Goal: Task Accomplishment & Management: Manage account settings

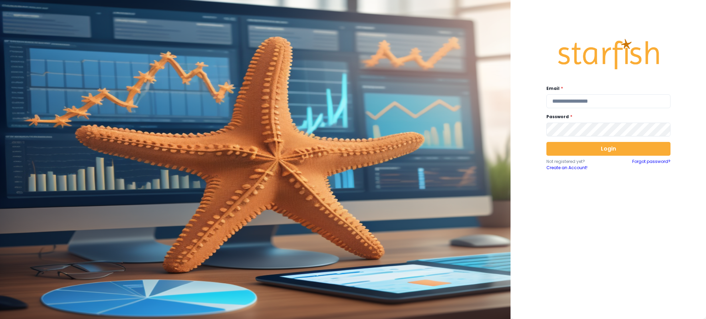
click at [696, 210] on div "Email * Password * Login Not registered yet? Create an Account! Forgot password?" at bounding box center [609, 159] width 196 height 319
click at [598, 105] on input "email" at bounding box center [609, 102] width 124 height 14
type input "**********"
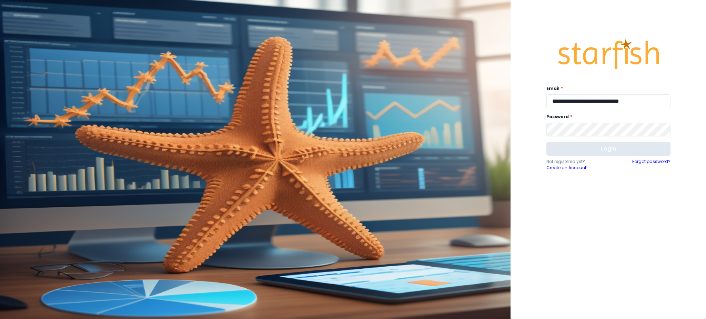
click at [608, 154] on button "Login" at bounding box center [609, 149] width 124 height 14
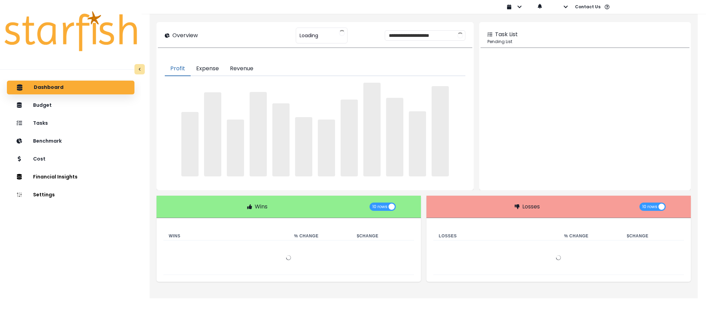
type input "********"
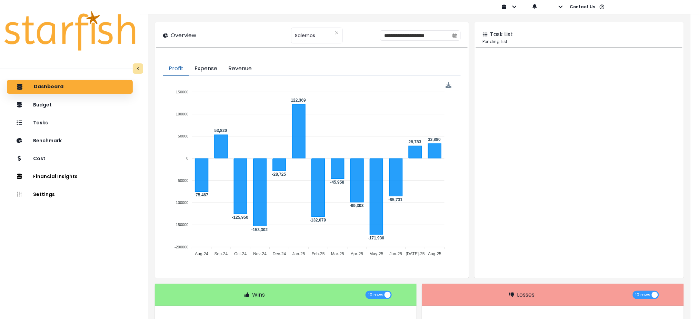
click at [46, 259] on div "Dashboard Budget Tasks Benchmark Cost Financial Insights Location Analysis Comp…" at bounding box center [70, 213] width 140 height 268
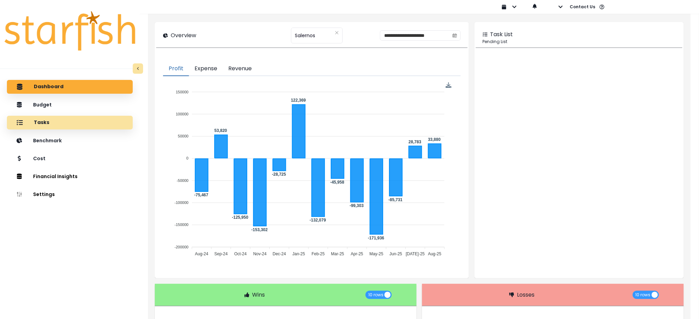
click at [56, 122] on div "Tasks" at bounding box center [69, 123] width 115 height 14
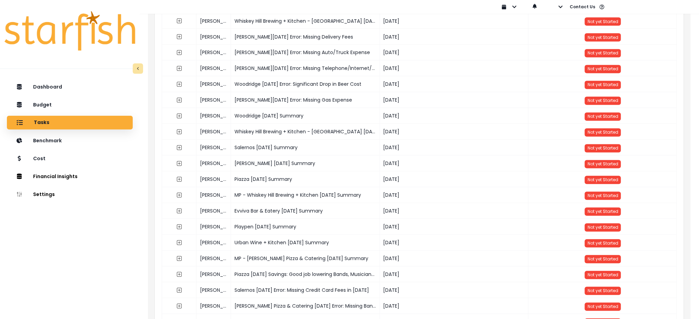
scroll to position [460, 0]
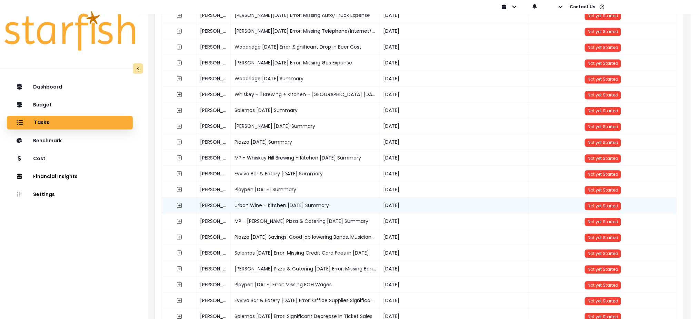
click at [259, 206] on div "Urban Wine + Kitchen [DATE] Summary" at bounding box center [305, 206] width 149 height 16
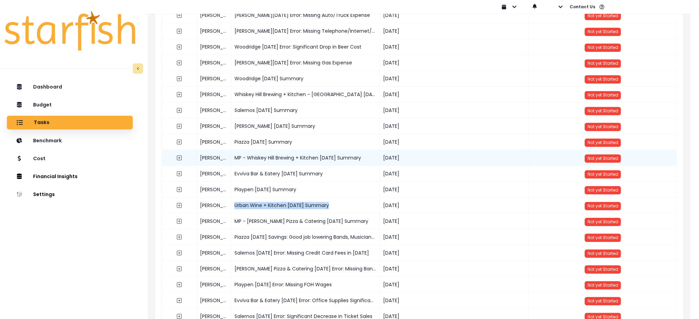
copy div "Urban Wine + Kitchen [DATE] Summary"
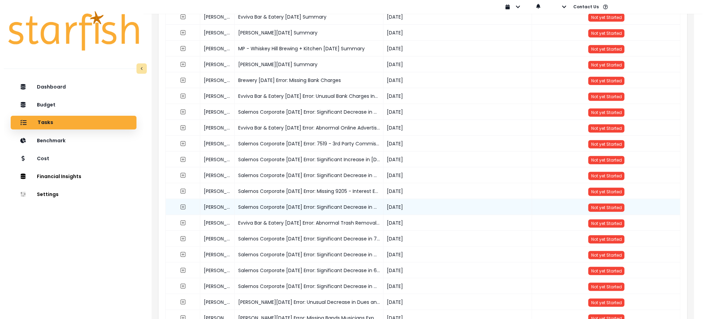
scroll to position [0, 0]
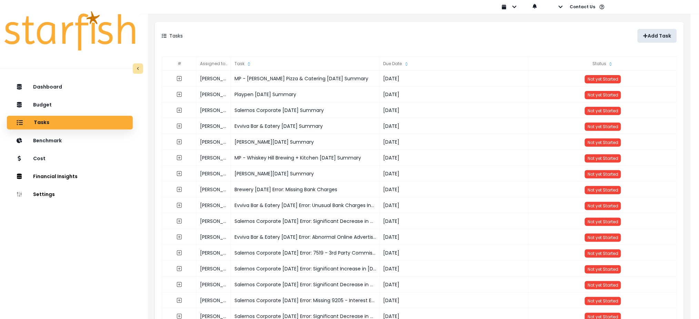
click at [647, 41] on button "Add Task" at bounding box center [657, 36] width 39 height 14
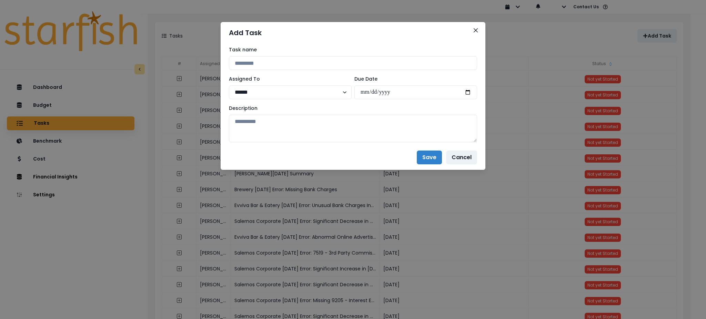
click at [281, 55] on div "Task name" at bounding box center [353, 58] width 248 height 24
click at [281, 59] on input at bounding box center [353, 63] width 248 height 14
paste input "**********"
click at [300, 64] on input "**********" at bounding box center [353, 63] width 248 height 14
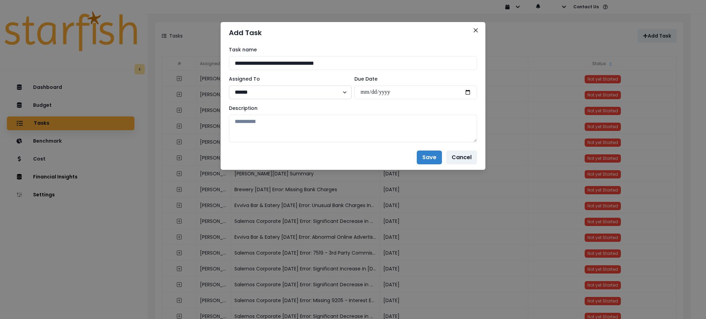
type input "**********"
click at [290, 91] on select "****** ********" at bounding box center [290, 93] width 123 height 14
click at [469, 90] on input "date" at bounding box center [416, 93] width 123 height 14
type input "**********"
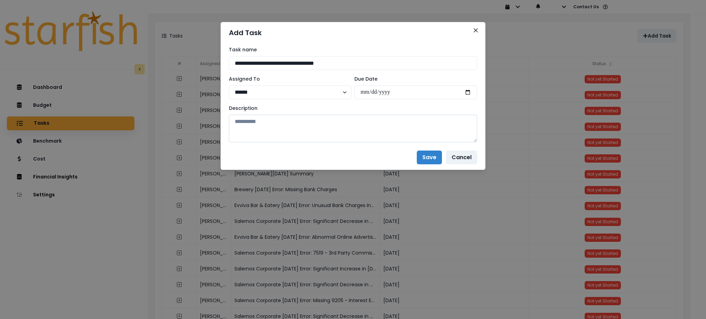
drag, startPoint x: 289, startPoint y: 134, endPoint x: 293, endPoint y: 134, distance: 3.8
click at [289, 134] on textarea at bounding box center [353, 129] width 248 height 28
paste textarea "**********"
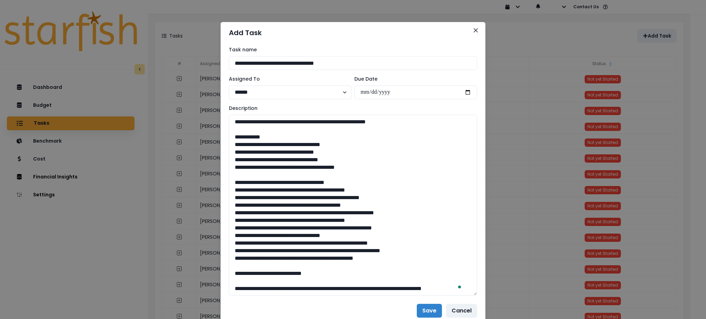
scroll to position [613, 0]
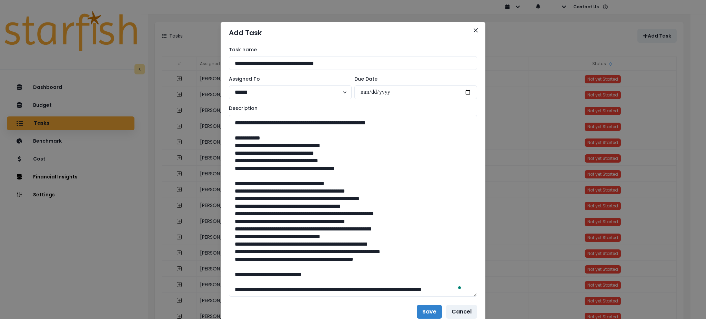
drag, startPoint x: 475, startPoint y: 140, endPoint x: 481, endPoint y: 294, distance: 154.7
click at [481, 294] on div "**********" at bounding box center [353, 171] width 265 height 256
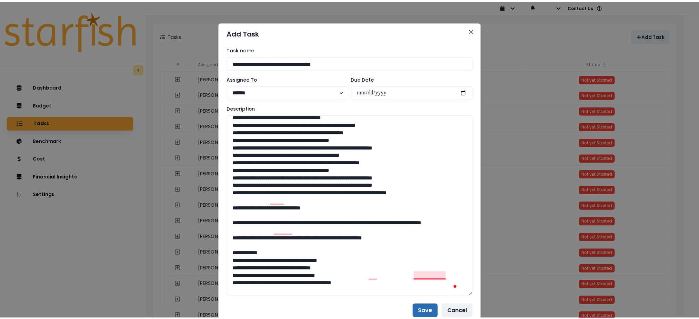
scroll to position [429, 0]
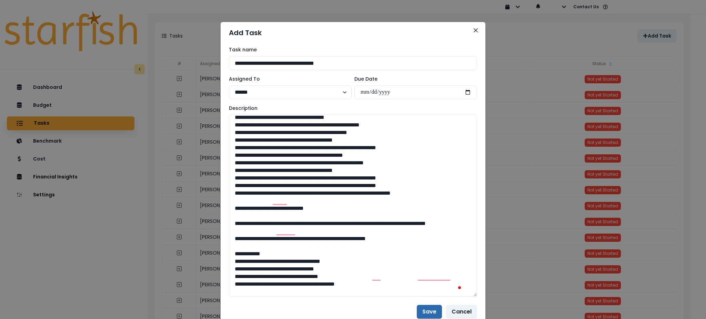
type textarea "**********"
click at [422, 311] on button "Save" at bounding box center [429, 312] width 25 height 14
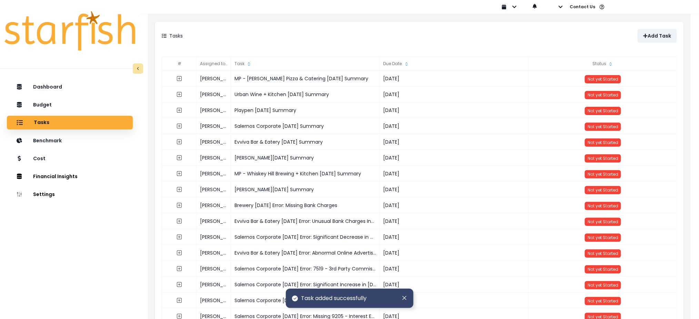
click at [408, 29] on div "Tasks" at bounding box center [291, 36] width 258 height 14
click at [354, 27] on div "Tasks Add Task" at bounding box center [419, 36] width 529 height 28
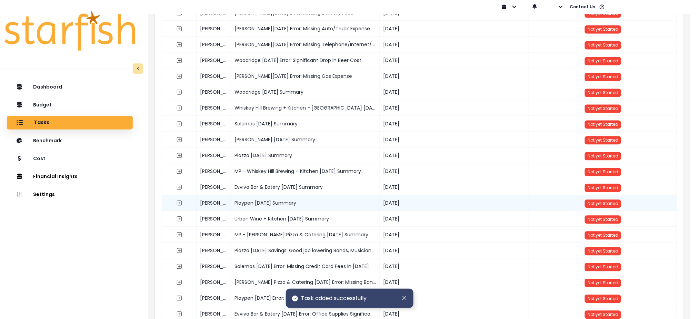
scroll to position [460, 0]
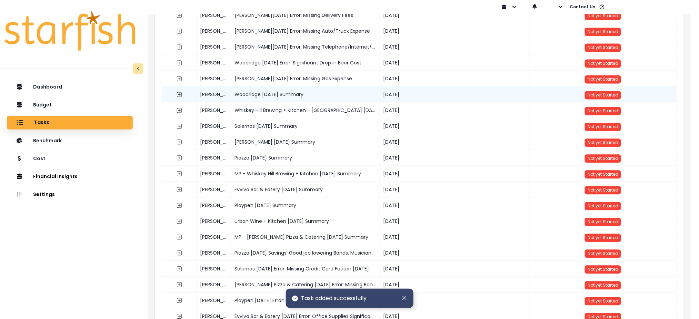
click at [265, 94] on div "Woodridge [DATE] Summary" at bounding box center [305, 95] width 149 height 16
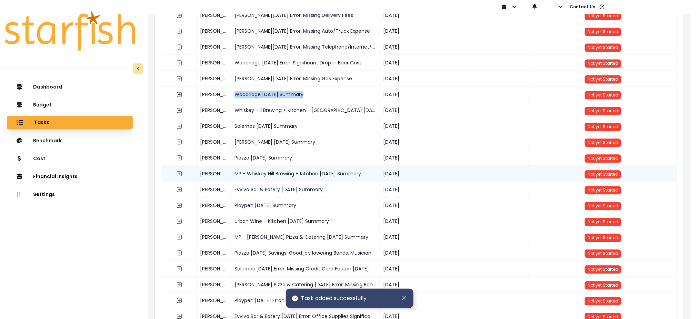
copy div "Woodridge [DATE] Summary"
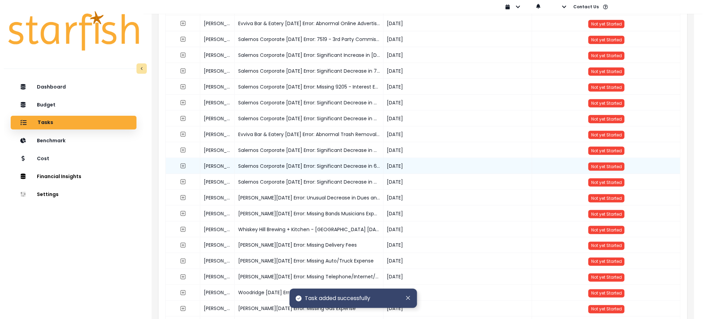
scroll to position [0, 0]
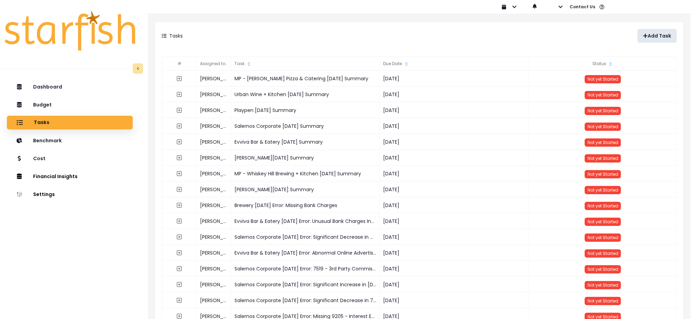
click at [659, 41] on button "Add Task" at bounding box center [657, 36] width 39 height 14
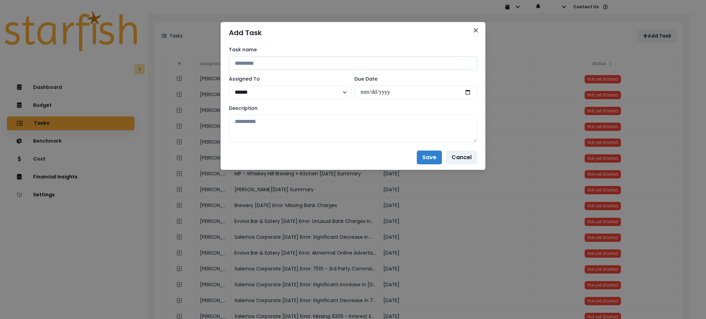
drag, startPoint x: 344, startPoint y: 65, endPoint x: 334, endPoint y: 64, distance: 9.7
click at [344, 65] on input at bounding box center [353, 63] width 248 height 14
paste input "**********"
click at [269, 61] on input "**********" at bounding box center [353, 63] width 248 height 14
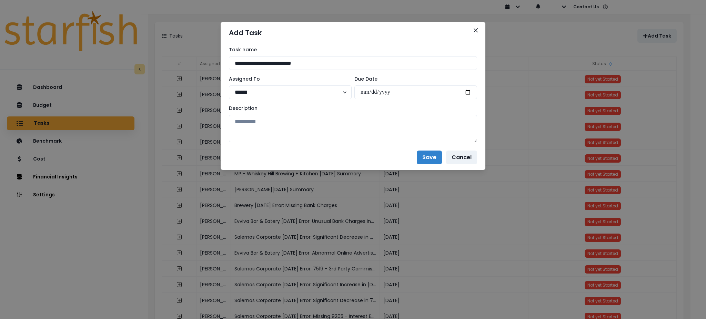
type input "**********"
click at [396, 125] on textarea at bounding box center [353, 129] width 248 height 28
click at [465, 96] on input "date" at bounding box center [416, 93] width 123 height 14
type input "**********"
click at [389, 139] on textarea "To enrich screen reader interactions, please activate Accessibility in Grammarl…" at bounding box center [353, 129] width 248 height 28
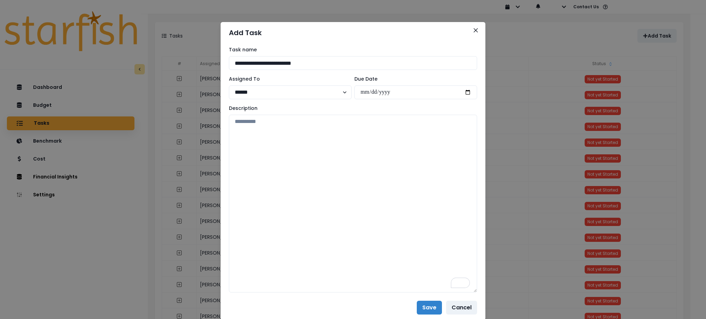
drag, startPoint x: 476, startPoint y: 141, endPoint x: 483, endPoint y: 291, distance: 150.5
click at [483, 291] on div "**********" at bounding box center [353, 159] width 706 height 319
click at [420, 205] on textarea "To enrich screen reader interactions, please activate Accessibility in Grammarl…" at bounding box center [353, 204] width 248 height 178
click at [406, 171] on textarea "To enrich screen reader interactions, please activate Accessibility in Grammarl…" at bounding box center [353, 204] width 248 height 178
drag, startPoint x: 371, startPoint y: 65, endPoint x: 0, endPoint y: 24, distance: 373.0
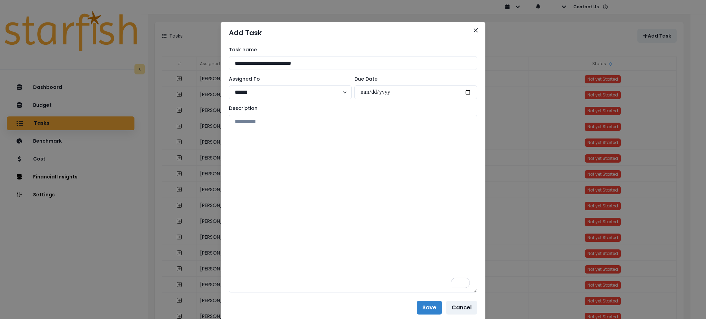
click at [0, 24] on div "**********" at bounding box center [353, 159] width 706 height 319
click at [474, 30] on icon "Close" at bounding box center [476, 30] width 4 height 4
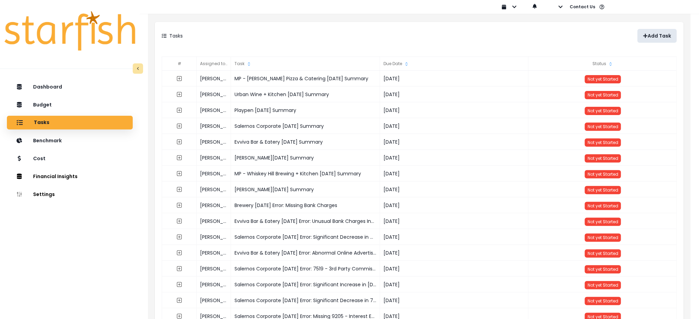
click at [662, 34] on p "Add Task" at bounding box center [659, 36] width 23 height 6
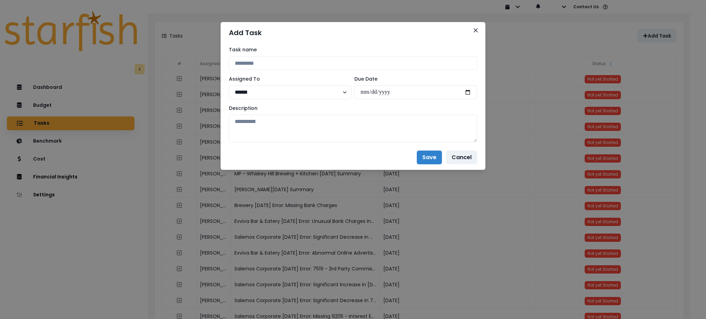
click at [281, 71] on div "Task name Assigned To ****** ******** Due Date Description" at bounding box center [353, 94] width 248 height 96
click at [286, 62] on input at bounding box center [353, 63] width 248 height 14
paste input "**********"
type input "**********"
click at [466, 91] on input "date" at bounding box center [416, 93] width 123 height 14
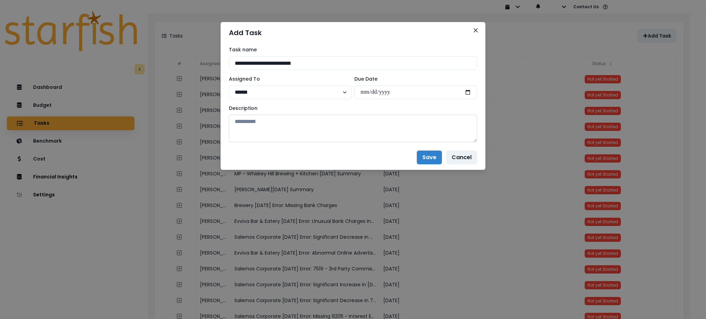
type input "**********"
click at [454, 123] on textarea at bounding box center [353, 129] width 248 height 28
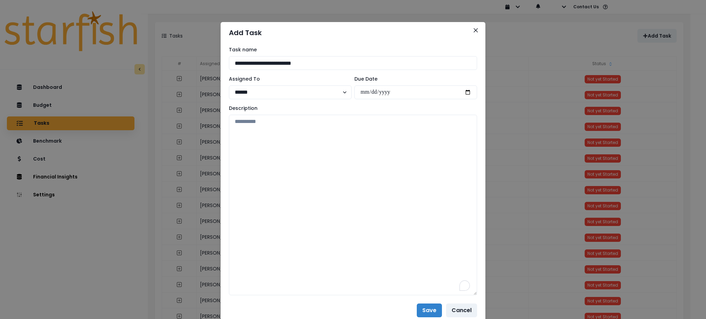
drag, startPoint x: 471, startPoint y: 140, endPoint x: 494, endPoint y: 294, distance: 155.2
click at [494, 294] on div "**********" at bounding box center [353, 159] width 706 height 319
click at [346, 161] on textarea "To enrich screen reader interactions, please activate Accessibility in Grammarl…" at bounding box center [353, 205] width 248 height 181
click at [269, 165] on textarea "To enrich screen reader interactions, please activate Accessibility in Grammarl…" at bounding box center [353, 205] width 248 height 181
paste textarea "**********"
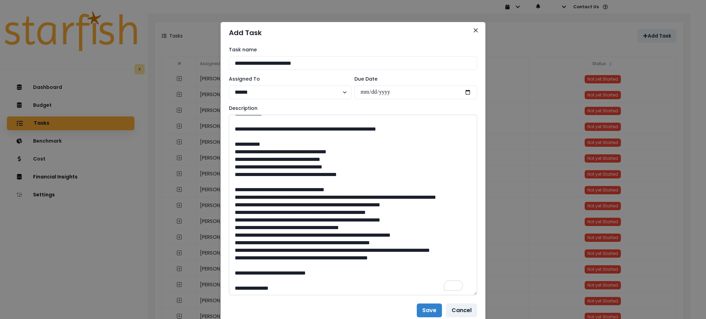
scroll to position [205, 0]
click at [251, 293] on textarea "To enrich screen reader interactions, please activate Accessibility in Grammarl…" at bounding box center [353, 205] width 248 height 181
paste textarea "**********"
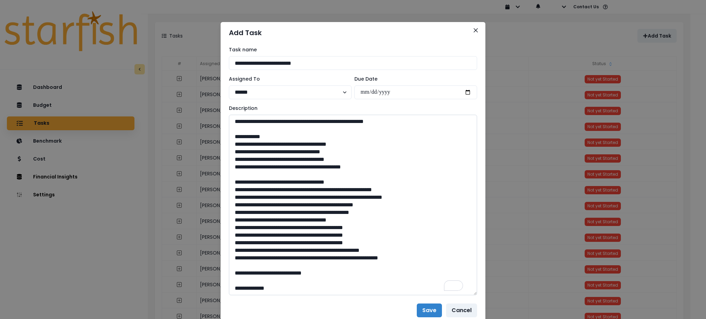
click at [248, 126] on textarea "To enrich screen reader interactions, please activate Accessibility in Grammarl…" at bounding box center [353, 205] width 248 height 181
click at [232, 123] on textarea "To enrich screen reader interactions, please activate Accessibility in Grammarl…" at bounding box center [353, 205] width 248 height 181
click at [297, 178] on textarea "To enrich screen reader interactions, please activate Accessibility in Grammarl…" at bounding box center [353, 205] width 248 height 181
type textarea "**********"
click at [426, 312] on button "Save" at bounding box center [429, 311] width 25 height 14
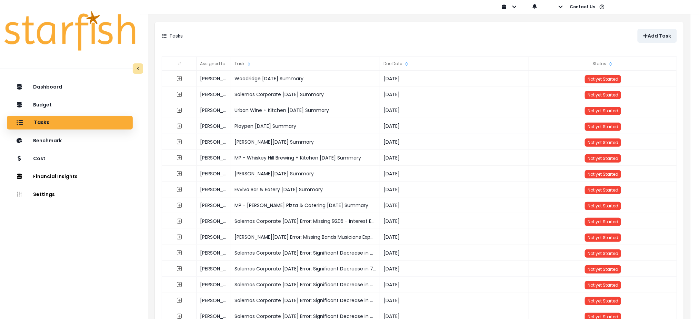
click at [318, 13] on div at bounding box center [318, 7] width 357 height 14
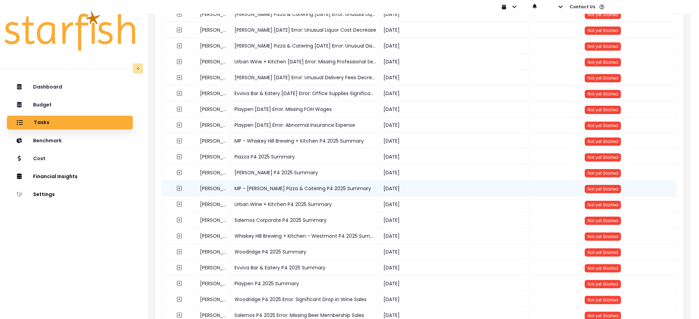
scroll to position [1012, 0]
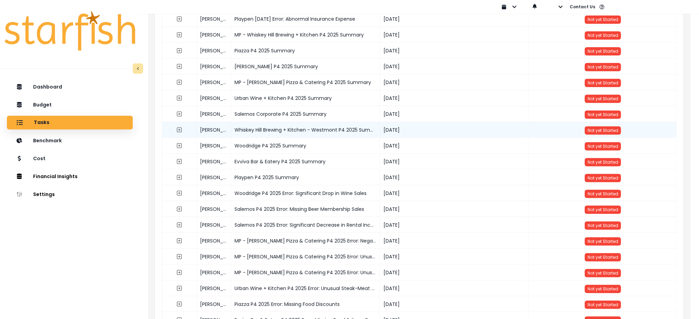
click at [312, 130] on div "Whiskey Hill Brewing + Kitchen - Westmont P4 2025 Summary" at bounding box center [305, 130] width 149 height 16
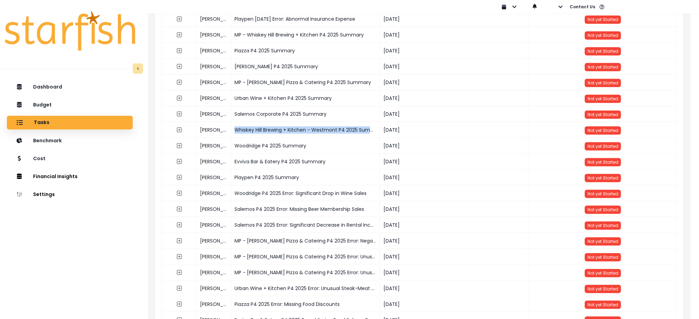
copy div "Whiskey Hill Brewing + Kitchen - Westmont P4 2025 Summary"
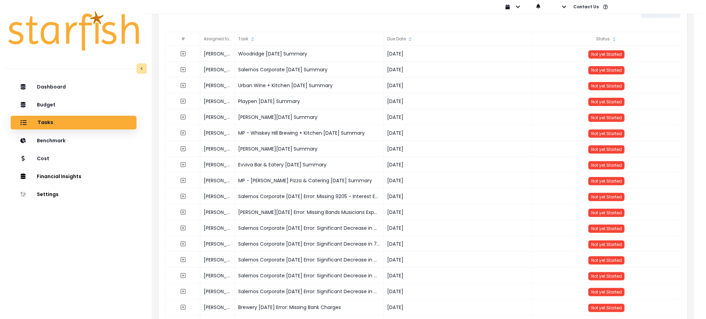
scroll to position [0, 0]
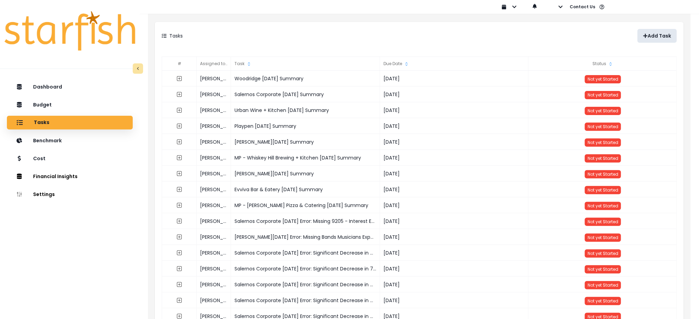
click at [659, 34] on p "Add Task" at bounding box center [659, 36] width 23 height 6
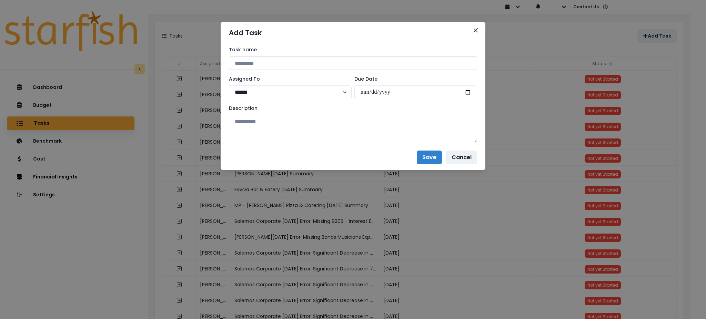
click at [317, 62] on input at bounding box center [353, 63] width 248 height 14
paste input "**********"
click at [359, 63] on input "**********" at bounding box center [353, 63] width 248 height 14
type input "**********"
click at [467, 91] on input "date" at bounding box center [416, 93] width 123 height 14
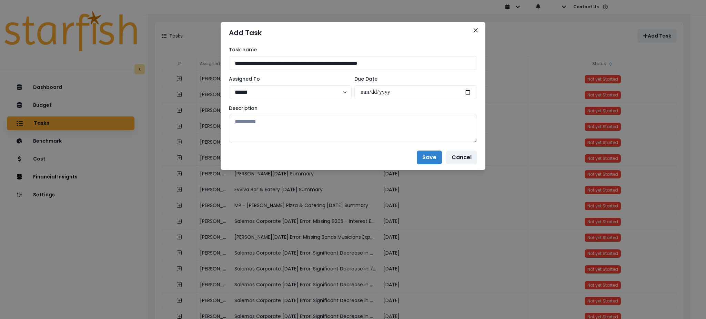
type input "**********"
click at [432, 134] on textarea at bounding box center [353, 129] width 248 height 28
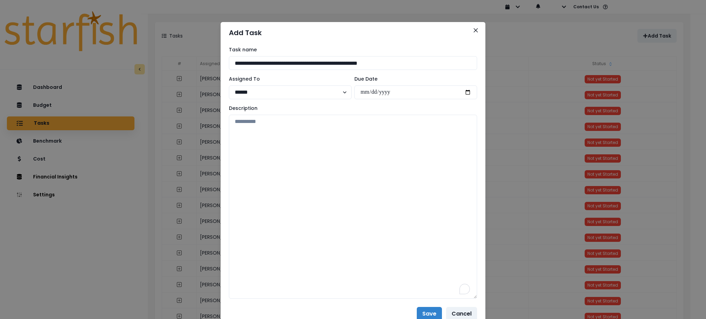
drag, startPoint x: 475, startPoint y: 140, endPoint x: 475, endPoint y: 297, distance: 156.6
click at [475, 297] on div "**********" at bounding box center [353, 172] width 265 height 258
click at [360, 212] on textarea "To enrich screen reader interactions, please activate Accessibility in Grammarl…" at bounding box center [353, 207] width 248 height 184
click at [301, 175] on textarea "To enrich screen reader interactions, please activate Accessibility in Grammarl…" at bounding box center [353, 207] width 248 height 184
paste textarea "**********"
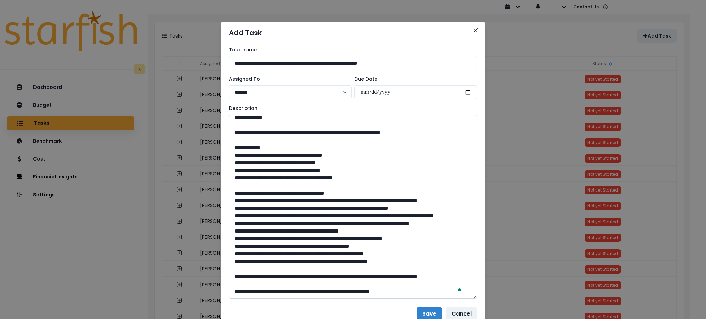
scroll to position [251, 0]
click at [268, 296] on textarea "To enrich screen reader interactions, please activate Accessibility in Grammarl…" at bounding box center [353, 207] width 248 height 184
paste textarea "**********"
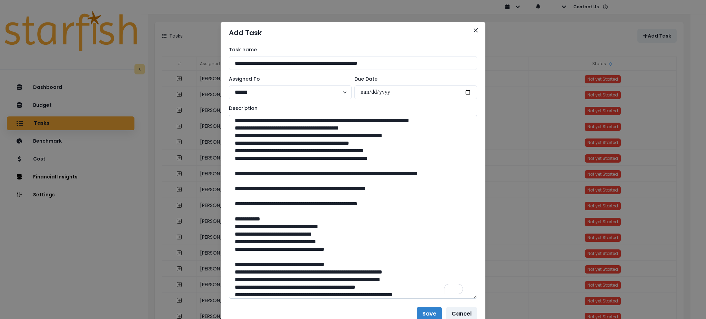
scroll to position [418, 0]
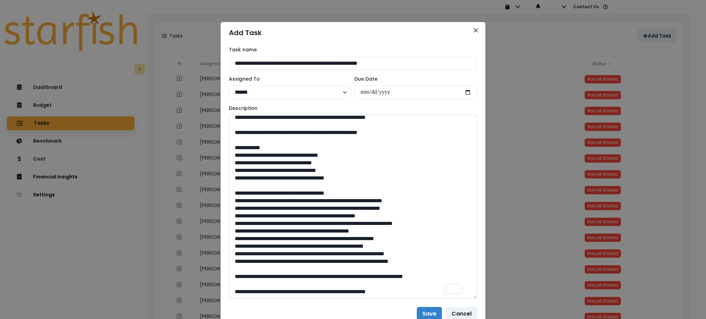
click at [247, 129] on textarea "To enrich screen reader interactions, please activate Accessibility in Grammarl…" at bounding box center [353, 207] width 248 height 184
click at [317, 168] on textarea "To enrich screen reader interactions, please activate Accessibility in Grammarl…" at bounding box center [353, 207] width 248 height 184
type textarea "**********"
click at [420, 311] on button "Save" at bounding box center [429, 314] width 25 height 14
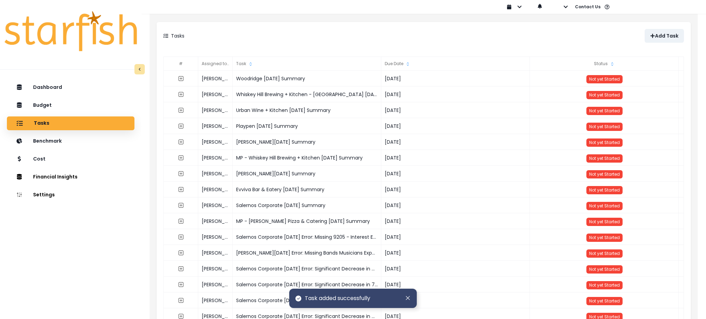
click at [407, 25] on div "Tasks Add Task" at bounding box center [424, 36] width 535 height 28
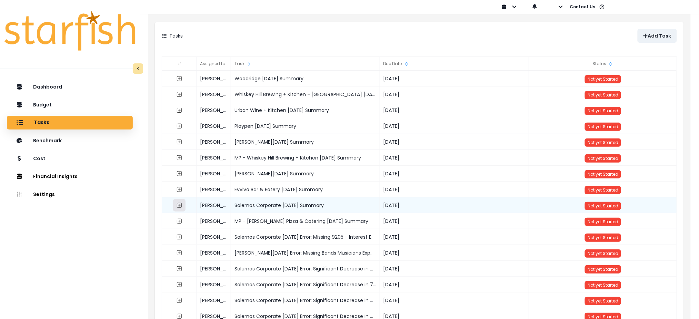
click at [180, 205] on icon "expand outline" at bounding box center [180, 206] width 6 height 6
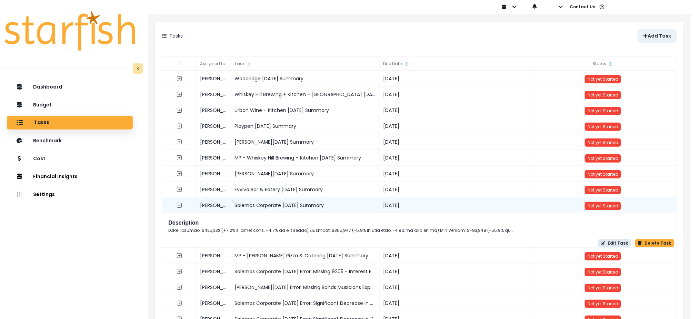
click at [623, 246] on button "Edit Task" at bounding box center [614, 243] width 33 height 8
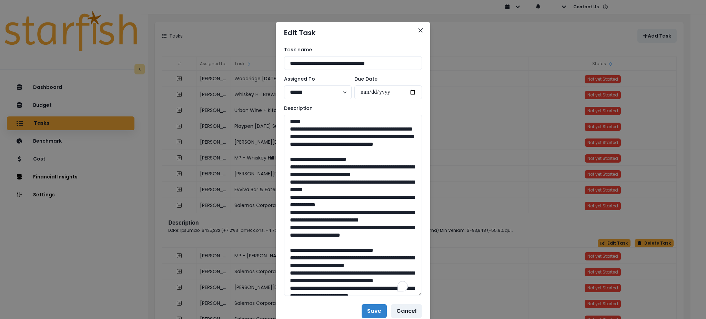
drag, startPoint x: 419, startPoint y: 140, endPoint x: 423, endPoint y: 294, distance: 154.2
click at [423, 294] on div "**********" at bounding box center [353, 171] width 155 height 256
drag, startPoint x: 403, startPoint y: 160, endPoint x: 274, endPoint y: 131, distance: 132.5
click at [276, 131] on div "**********" at bounding box center [353, 171] width 155 height 256
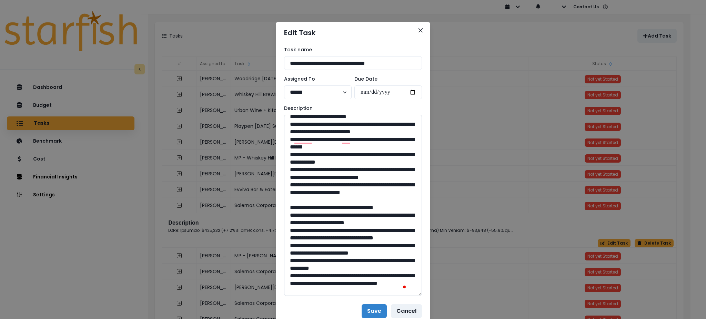
scroll to position [46, 0]
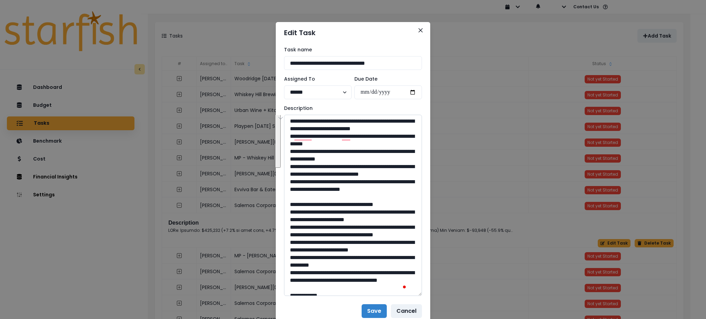
drag, startPoint x: 331, startPoint y: 226, endPoint x: 290, endPoint y: 135, distance: 100.2
click at [290, 135] on textarea "To enrich screen reader interactions, please activate Accessibility in Grammarl…" at bounding box center [353, 205] width 138 height 181
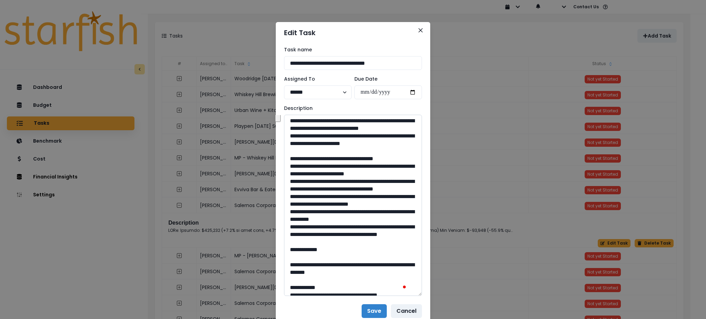
scroll to position [109, 0]
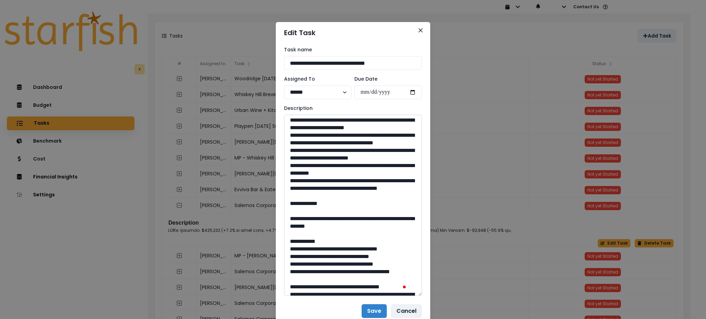
drag, startPoint x: 370, startPoint y: 258, endPoint x: 291, endPoint y: 159, distance: 127.1
click at [291, 159] on textarea "To enrich screen reader interactions, please activate Accessibility in Grammarl…" at bounding box center [353, 205] width 138 height 181
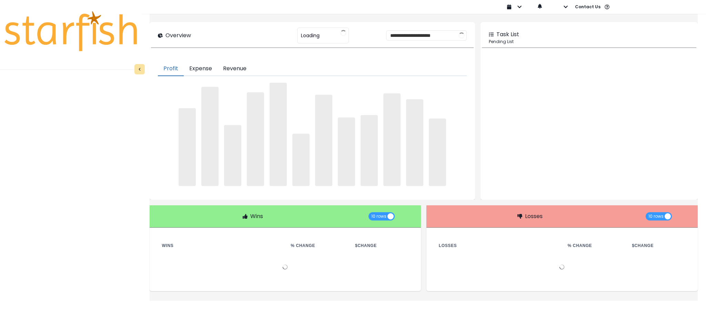
type input "********"
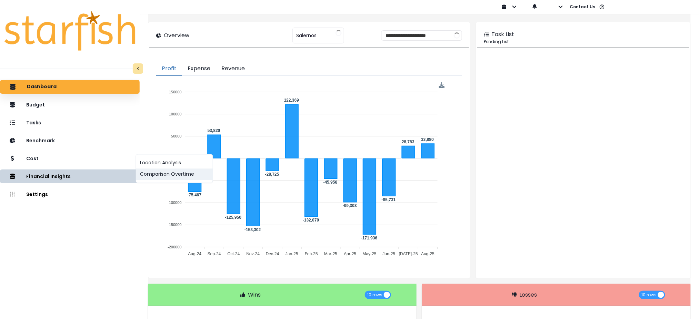
click at [159, 171] on button "Comparison Overtime" at bounding box center [174, 174] width 77 height 11
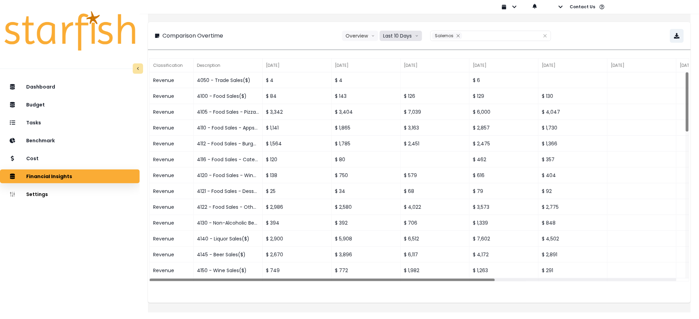
click at [413, 36] on button "Last 10 Days" at bounding box center [401, 36] width 42 height 10
click at [399, 72] on span "Last 15 Months" at bounding box center [400, 74] width 33 height 7
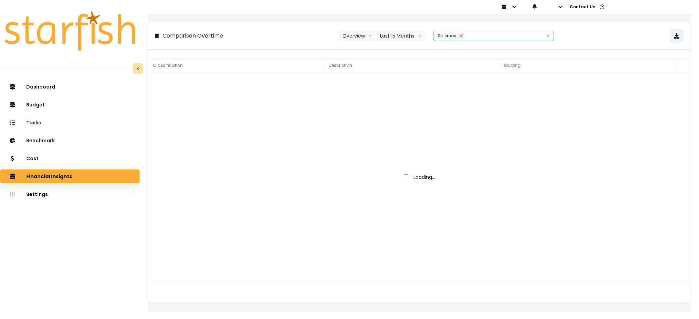
click at [459, 36] on icon "close" at bounding box center [461, 36] width 4 height 4
click at [484, 37] on div at bounding box center [486, 36] width 105 height 10
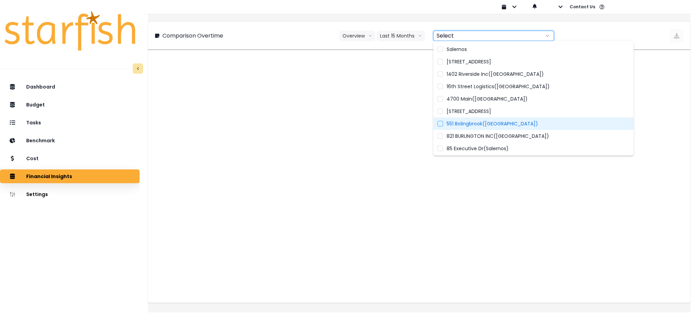
scroll to position [237, 0]
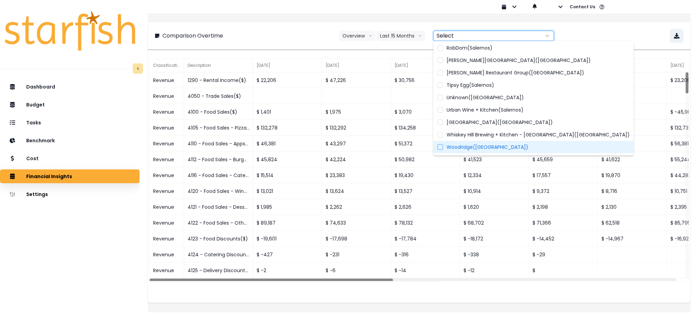
click at [492, 148] on span "Woodridge(Salernos)" at bounding box center [488, 147] width 82 height 7
type input "**********"
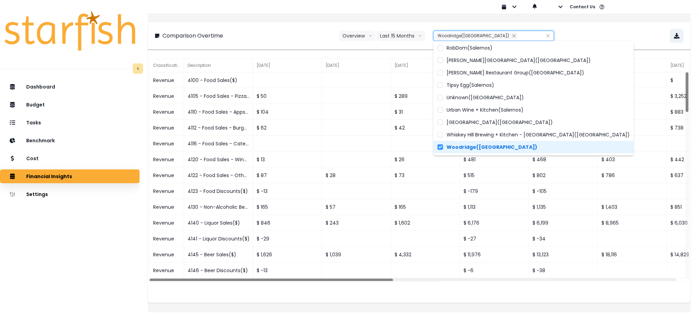
click at [287, 11] on div at bounding box center [318, 7] width 357 height 14
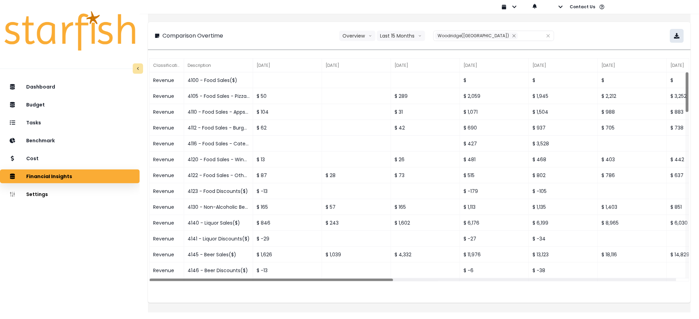
click at [674, 37] on icon "button" at bounding box center [677, 36] width 6 height 6
click at [512, 37] on icon "close" at bounding box center [514, 36] width 4 height 4
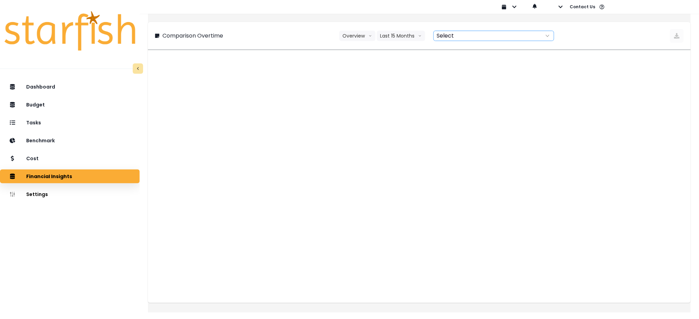
click at [487, 37] on div at bounding box center [486, 36] width 105 height 10
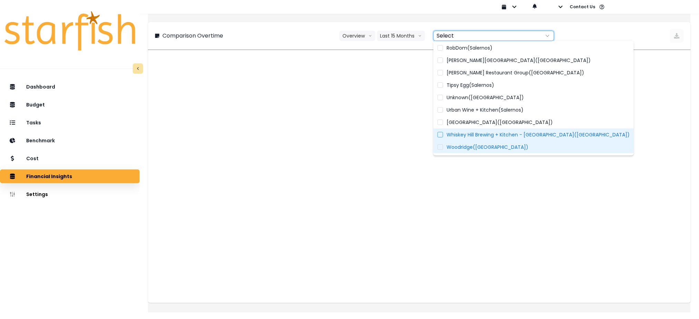
click at [478, 132] on span "Whiskey Hill Brewing + Kitchen - Westmont(Salernos)" at bounding box center [538, 134] width 183 height 7
type input "**********"
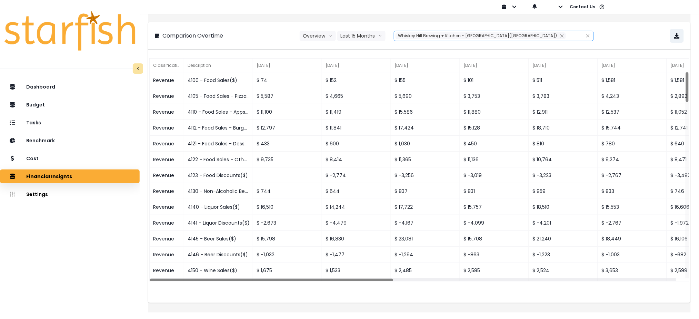
click at [307, 36] on div "**********" at bounding box center [419, 36] width 529 height 14
click at [621, 32] on div "**********" at bounding box center [419, 36] width 529 height 14
click at [675, 39] on button "button" at bounding box center [677, 36] width 14 height 14
click at [627, 43] on div "**********" at bounding box center [419, 36] width 543 height 28
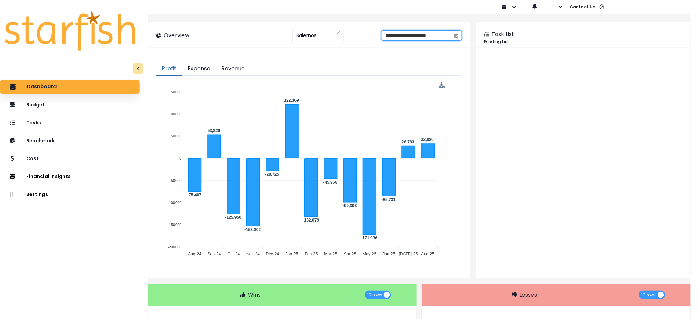
click at [407, 37] on input "**********" at bounding box center [416, 36] width 69 height 10
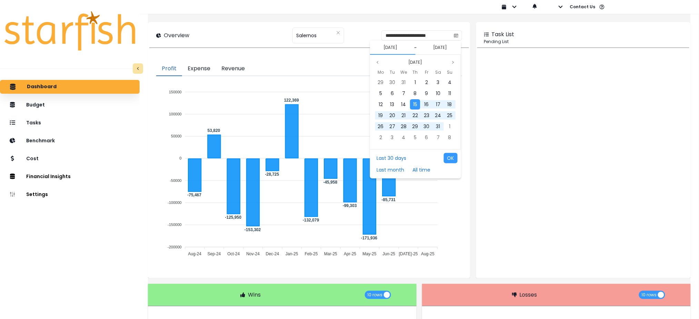
click at [373, 60] on div "Aug 2024" at bounding box center [415, 62] width 91 height 8
click at [376, 61] on icon "page previous" at bounding box center [378, 62] width 4 height 4
click at [441, 83] on div "1" at bounding box center [438, 82] width 10 height 10
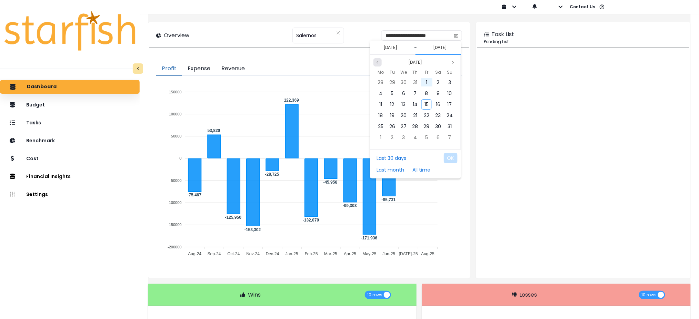
click at [379, 62] on icon "page previous" at bounding box center [378, 62] width 4 height 4
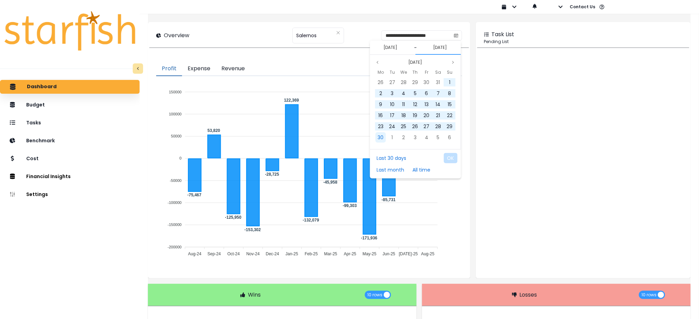
click at [378, 137] on span "30" at bounding box center [381, 137] width 6 height 7
click at [451, 155] on button "OK" at bounding box center [451, 158] width 14 height 10
type input "**********"
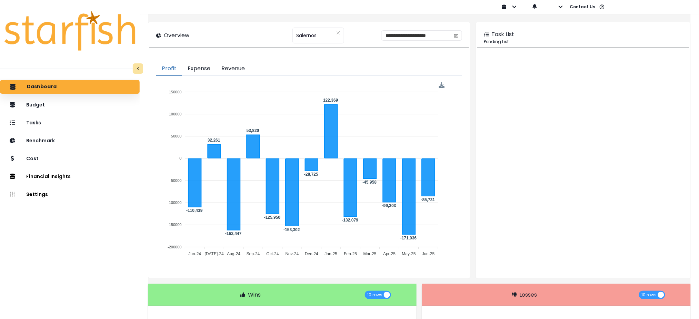
click at [244, 13] on div at bounding box center [318, 7] width 357 height 14
click at [541, 100] on div at bounding box center [583, 166] width 212 height 222
click at [296, 34] on span "Salernos" at bounding box center [306, 35] width 20 height 14
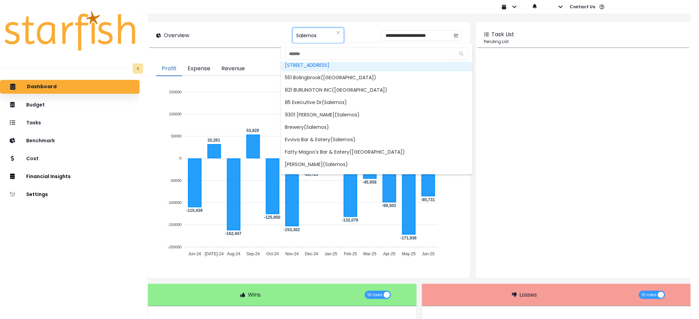
scroll to position [237, 0]
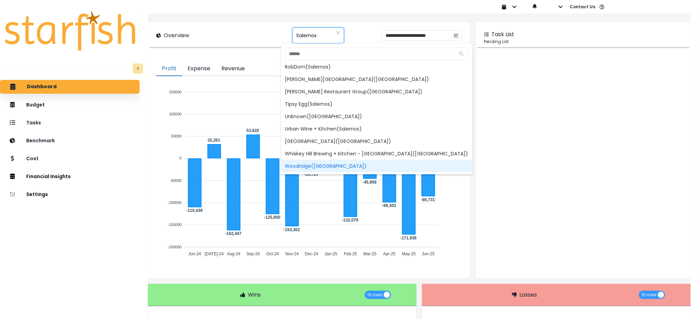
click at [301, 166] on span "Woodridge(Salernos)" at bounding box center [376, 166] width 191 height 12
type input "**********"
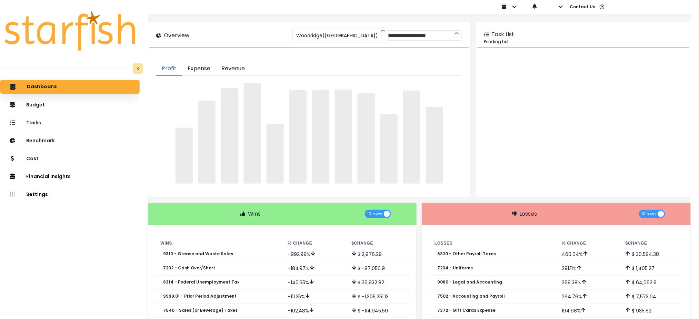
click at [257, 25] on div "**********" at bounding box center [309, 35] width 320 height 24
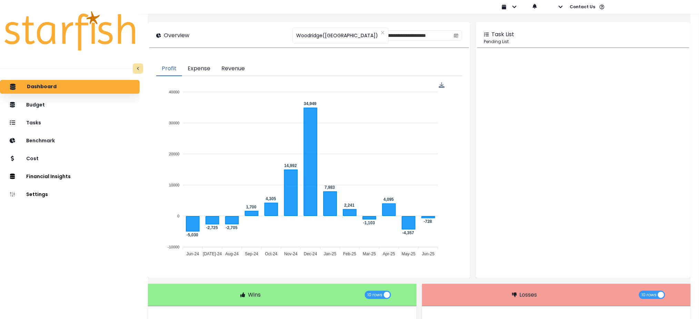
click at [201, 71] on button "Expense" at bounding box center [199, 69] width 34 height 14
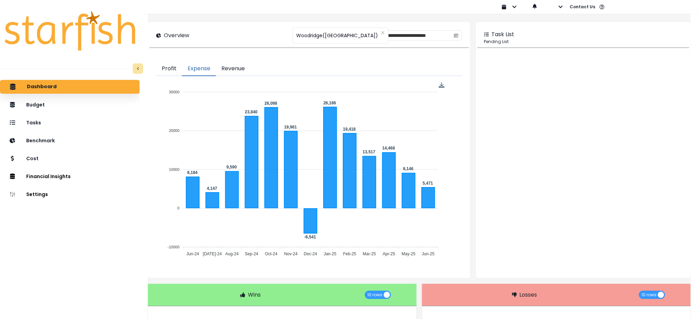
click at [247, 69] on button "Revenue" at bounding box center [233, 69] width 34 height 14
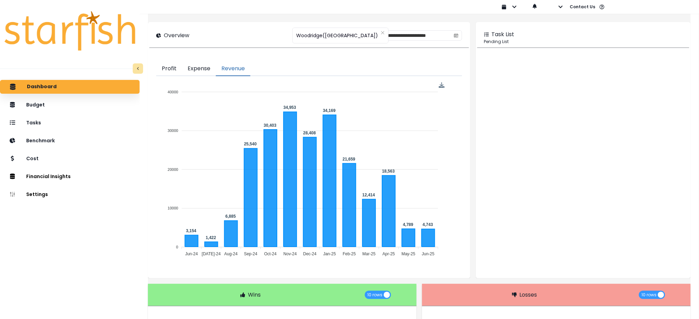
click at [216, 70] on button "Expense" at bounding box center [199, 69] width 34 height 14
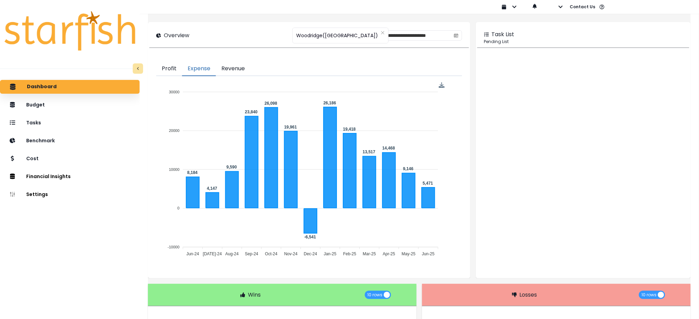
click at [65, 245] on div "Dashboard Budget Tasks Benchmark Cost Financial Insights Location Analysis Comp…" at bounding box center [70, 213] width 140 height 268
click at [321, 35] on span "Woodridge(Salernos)" at bounding box center [337, 35] width 82 height 14
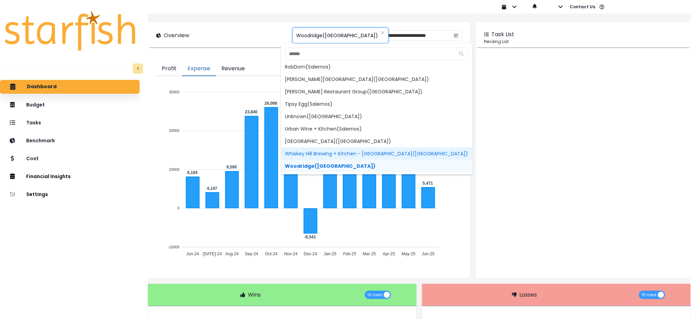
click at [330, 149] on span "Whiskey Hill Brewing + Kitchen - Westmont(Salernos)" at bounding box center [376, 154] width 191 height 12
type input "**********"
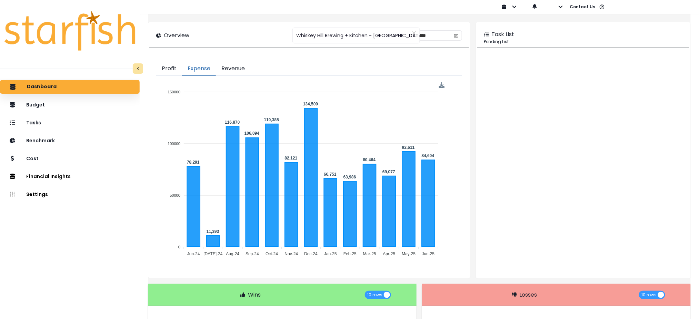
click at [182, 65] on button "Profit" at bounding box center [169, 69] width 26 height 14
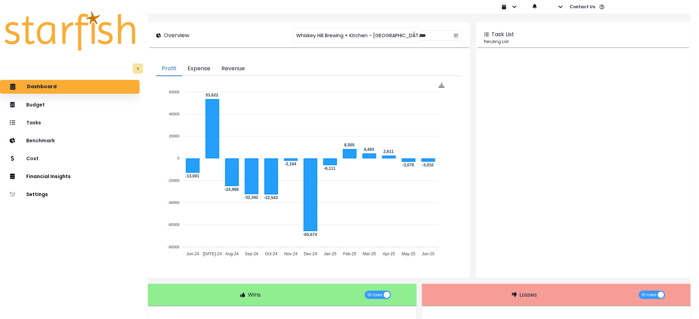
drag, startPoint x: 210, startPoint y: 68, endPoint x: 610, endPoint y: 101, distance: 401.5
click at [210, 68] on button "Expense" at bounding box center [199, 69] width 34 height 14
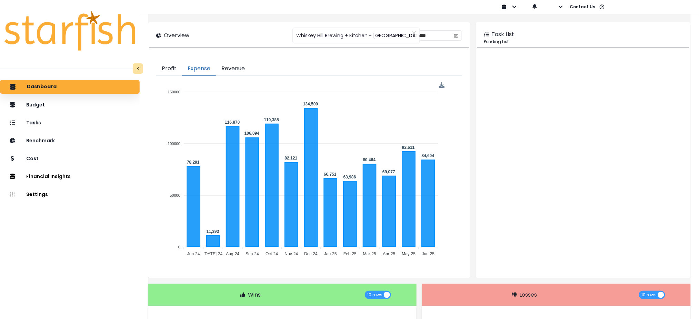
click at [245, 68] on button "Revenue" at bounding box center [233, 69] width 34 height 14
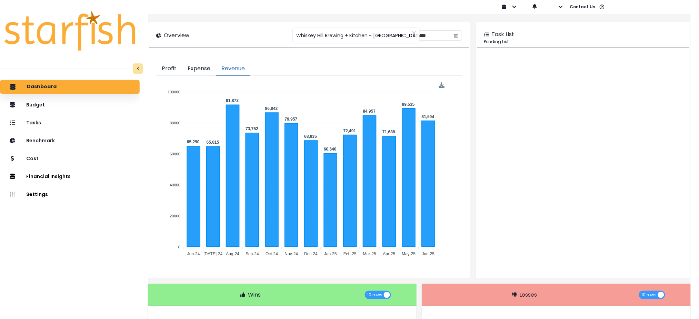
drag, startPoint x: 194, startPoint y: 66, endPoint x: 463, endPoint y: 145, distance: 280.3
click at [194, 66] on button "Expense" at bounding box center [199, 69] width 34 height 14
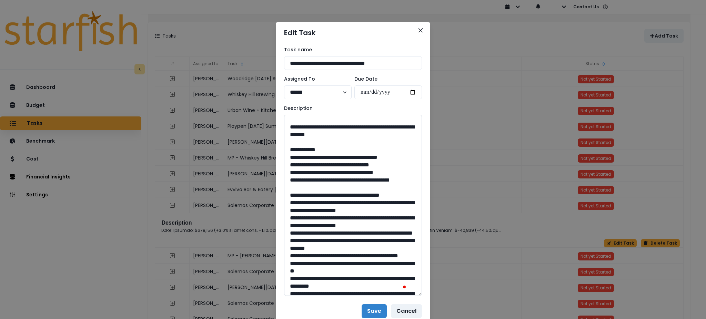
drag, startPoint x: 395, startPoint y: 202, endPoint x: 304, endPoint y: 197, distance: 91.2
click at [304, 197] on textarea "To enrich screen reader interactions, please activate Accessibility in Grammarl…" at bounding box center [353, 205] width 138 height 181
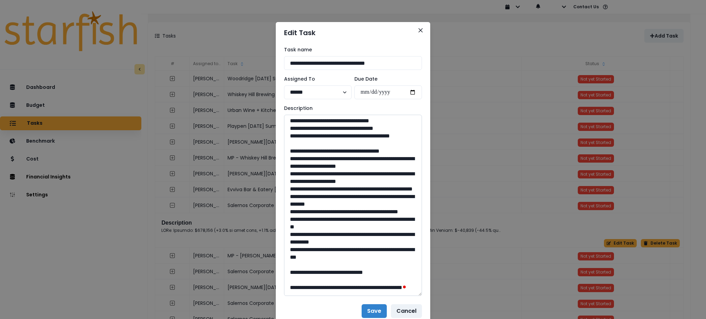
scroll to position [276, 0]
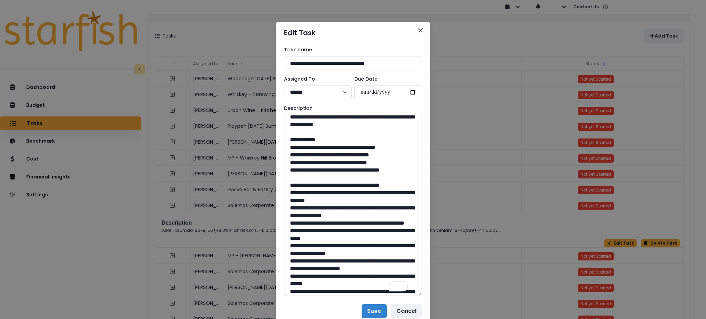
drag, startPoint x: 355, startPoint y: 193, endPoint x: 334, endPoint y: 192, distance: 20.7
click at [334, 192] on textarea "To enrich screen reader interactions, please activate Accessibility in Grammarl…" at bounding box center [353, 205] width 138 height 181
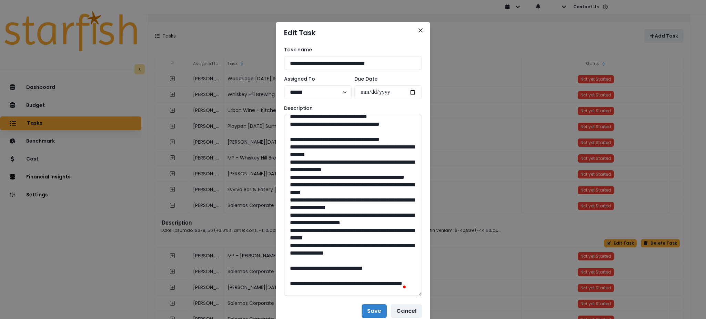
drag, startPoint x: 395, startPoint y: 193, endPoint x: 308, endPoint y: 187, distance: 87.5
click at [308, 187] on textarea "To enrich screen reader interactions, please activate Accessibility in Grammarl…" at bounding box center [353, 205] width 138 height 181
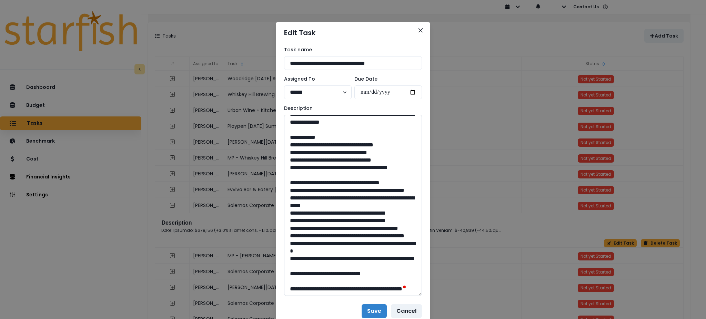
drag, startPoint x: 357, startPoint y: 222, endPoint x: 335, endPoint y: 223, distance: 21.8
click at [335, 223] on textarea "To enrich screen reader interactions, please activate Accessibility in Grammarl…" at bounding box center [353, 205] width 138 height 181
drag, startPoint x: 389, startPoint y: 221, endPoint x: 306, endPoint y: 215, distance: 82.7
click at [306, 215] on textarea "To enrich screen reader interactions, please activate Accessibility in Grammarl…" at bounding box center [353, 205] width 138 height 181
drag, startPoint x: 351, startPoint y: 268, endPoint x: 336, endPoint y: 268, distance: 15.5
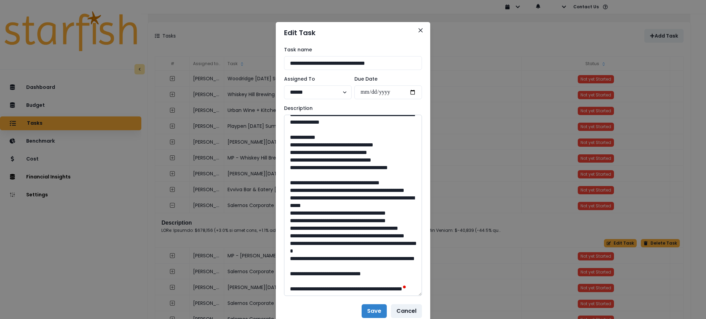
click at [336, 268] on textarea "To enrich screen reader interactions, please activate Accessibility in Grammarl…" at bounding box center [353, 205] width 138 height 181
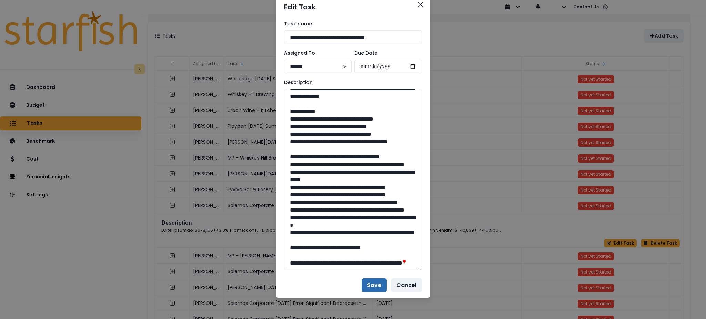
click at [373, 286] on button "Save" at bounding box center [374, 286] width 25 height 14
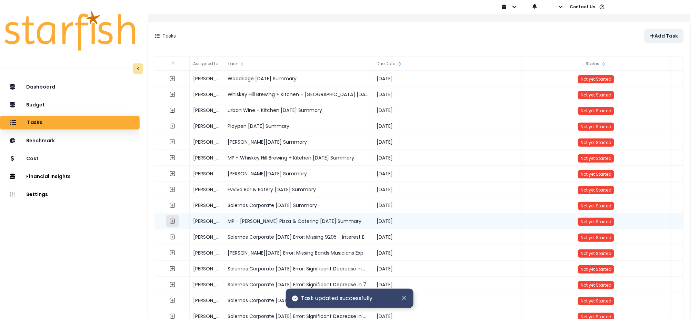
click at [176, 224] on icon "expand outline" at bounding box center [173, 222] width 6 height 6
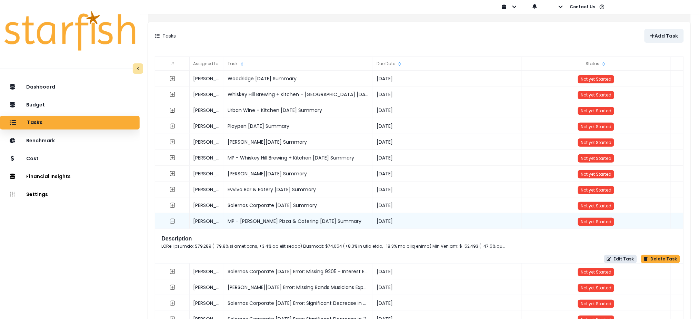
click at [621, 256] on button "Edit Task" at bounding box center [620, 259] width 33 height 8
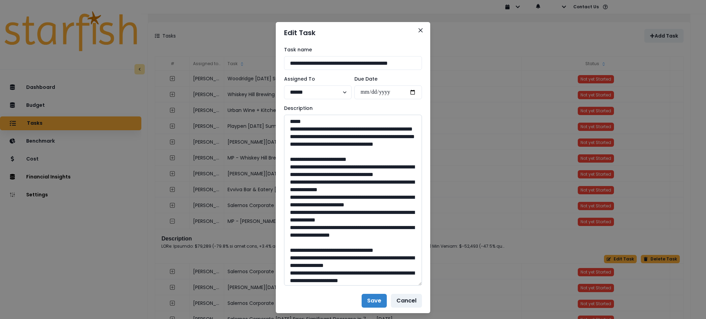
drag, startPoint x: 418, startPoint y: 140, endPoint x: 416, endPoint y: 284, distance: 144.6
click at [416, 284] on textarea at bounding box center [353, 200] width 138 height 171
drag, startPoint x: 401, startPoint y: 159, endPoint x: 280, endPoint y: 132, distance: 124.0
click at [344, 217] on textarea "To enrich screen reader interactions, please activate Accessibility in Grammarl…" at bounding box center [353, 201] width 138 height 172
drag, startPoint x: 405, startPoint y: 264, endPoint x: 291, endPoint y: 184, distance: 140.1
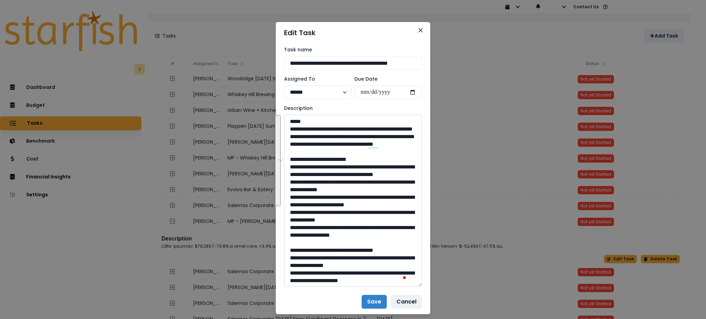
click at [291, 184] on textarea "To enrich screen reader interactions, please activate Accessibility in Grammarl…" at bounding box center [353, 201] width 138 height 172
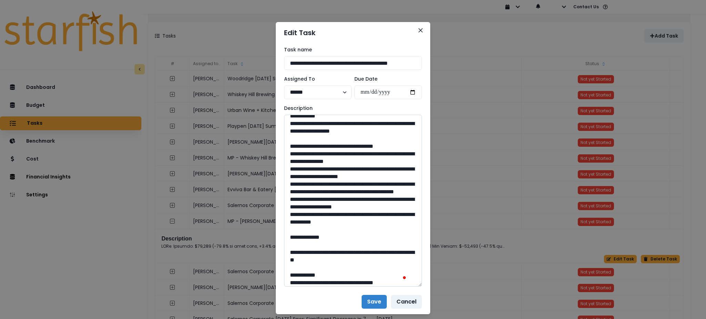
scroll to position [138, 0]
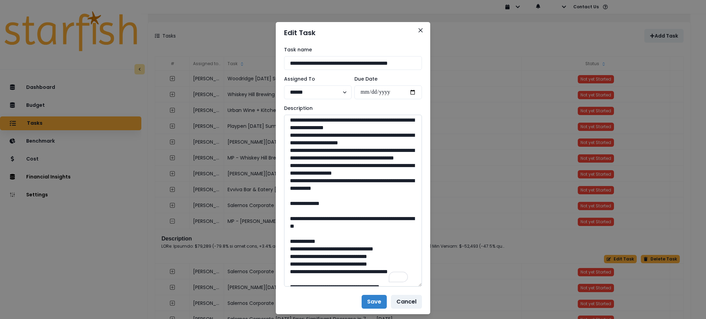
drag, startPoint x: 382, startPoint y: 232, endPoint x: 291, endPoint y: 151, distance: 121.6
click at [291, 151] on textarea "To enrich screen reader interactions, please activate Accessibility in Grammarl…" at bounding box center [353, 201] width 138 height 172
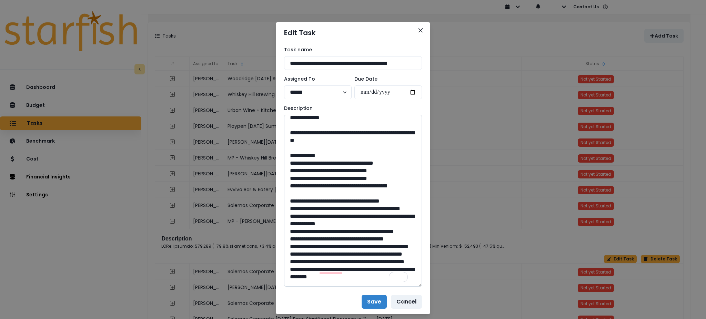
scroll to position [230, 0]
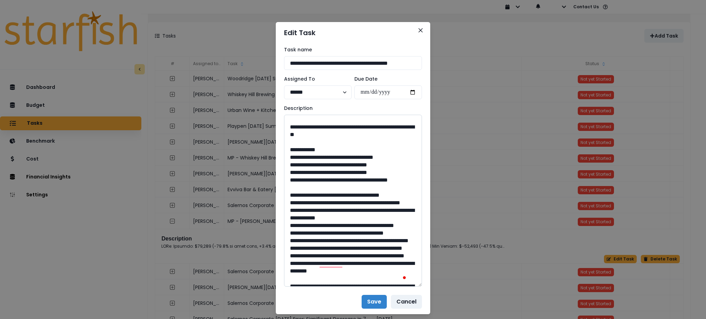
drag, startPoint x: 363, startPoint y: 180, endPoint x: 305, endPoint y: 175, distance: 58.5
click at [305, 175] on textarea "To enrich screen reader interactions, please activate Accessibility in Grammarl…" at bounding box center [353, 201] width 138 height 172
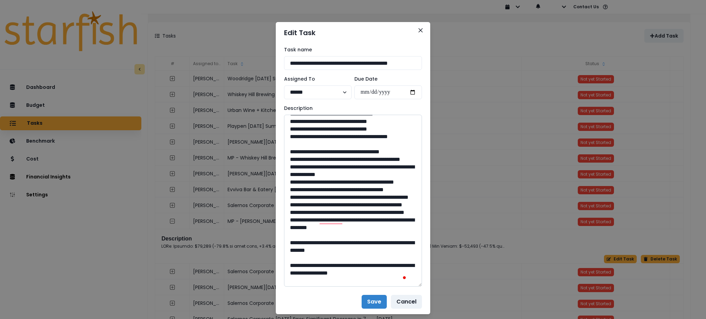
scroll to position [276, 0]
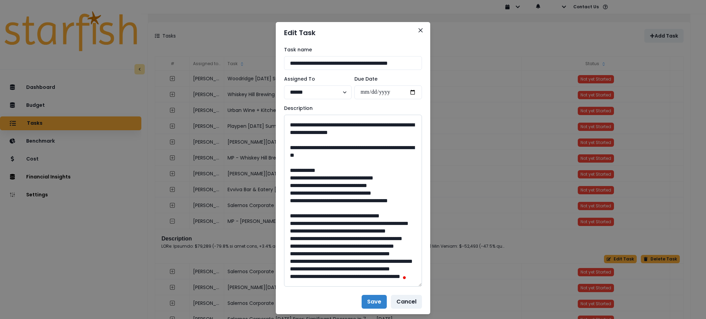
drag, startPoint x: 354, startPoint y: 211, endPoint x: 335, endPoint y: 211, distance: 18.3
click at [335, 211] on textarea "To enrich screen reader interactions, please activate Accessibility in Grammarl…" at bounding box center [353, 201] width 138 height 172
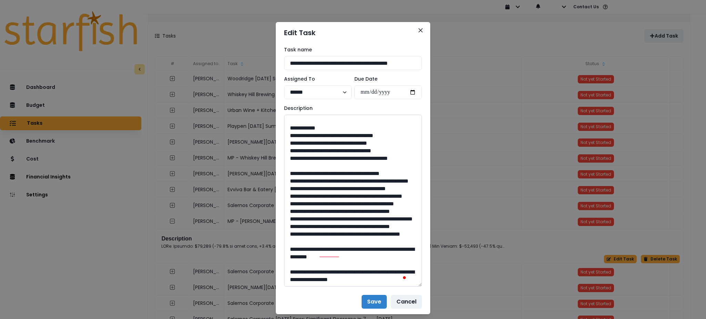
drag, startPoint x: 367, startPoint y: 172, endPoint x: 306, endPoint y: 162, distance: 61.5
click at [306, 162] on textarea "To enrich screen reader interactions, please activate Accessibility in Grammarl…" at bounding box center [353, 201] width 138 height 172
drag, startPoint x: 348, startPoint y: 250, endPoint x: 334, endPoint y: 250, distance: 13.8
click at [334, 250] on textarea "To enrich screen reader interactions, please activate Accessibility in Grammarl…" at bounding box center [353, 201] width 138 height 172
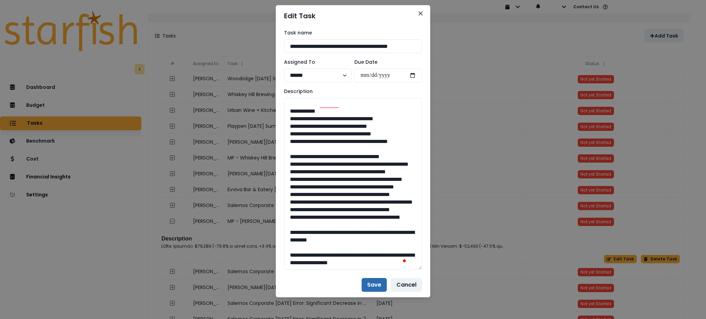
click at [373, 290] on button "Save" at bounding box center [374, 285] width 25 height 14
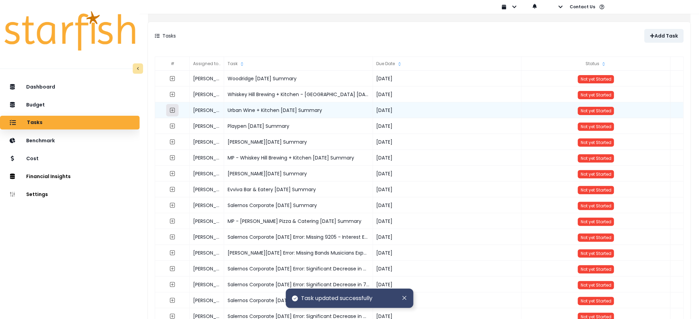
click at [175, 108] on icon "expand outline" at bounding box center [173, 111] width 6 height 6
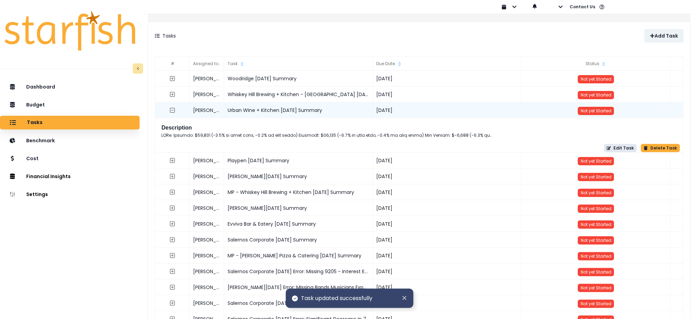
click at [625, 149] on button "Edit Task" at bounding box center [620, 148] width 33 height 8
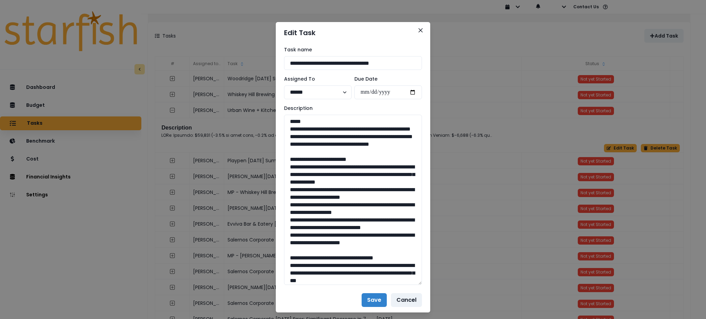
drag, startPoint x: 418, startPoint y: 136, endPoint x: 430, endPoint y: 279, distance: 143.7
click at [430, 279] on div "**********" at bounding box center [353, 159] width 706 height 319
drag, startPoint x: 399, startPoint y: 161, endPoint x: 275, endPoint y: 130, distance: 127.7
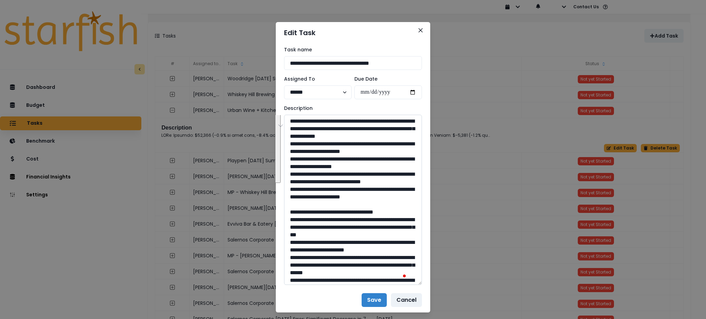
drag, startPoint x: 306, startPoint y: 245, endPoint x: 291, endPoint y: 138, distance: 107.6
click at [291, 138] on textarea "To enrich screen reader interactions, please activate Accessibility in Grammarl…" at bounding box center [353, 200] width 138 height 170
click at [348, 191] on textarea "To enrich screen reader interactions, please activate Accessibility in Grammarl…" at bounding box center [353, 200] width 138 height 170
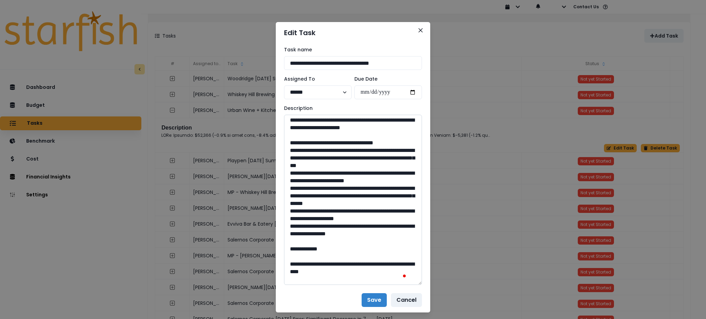
scroll to position [138, 0]
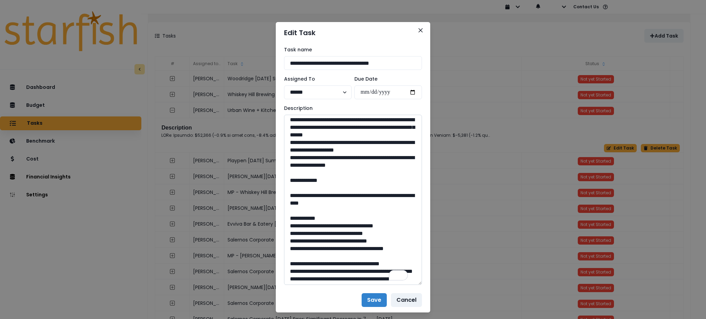
drag, startPoint x: 394, startPoint y: 234, endPoint x: 290, endPoint y: 128, distance: 147.6
click at [290, 128] on textarea "To enrich screen reader interactions, please activate Accessibility in Grammarl…" at bounding box center [353, 200] width 138 height 170
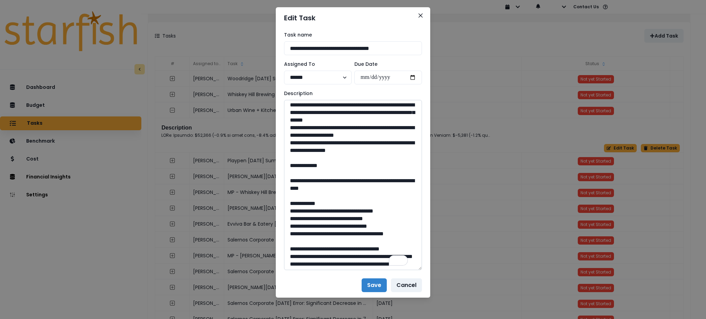
drag, startPoint x: 361, startPoint y: 254, endPoint x: 306, endPoint y: 250, distance: 55.0
click at [306, 250] on textarea "To enrich screen reader interactions, please activate Accessibility in Grammarl…" at bounding box center [353, 185] width 138 height 170
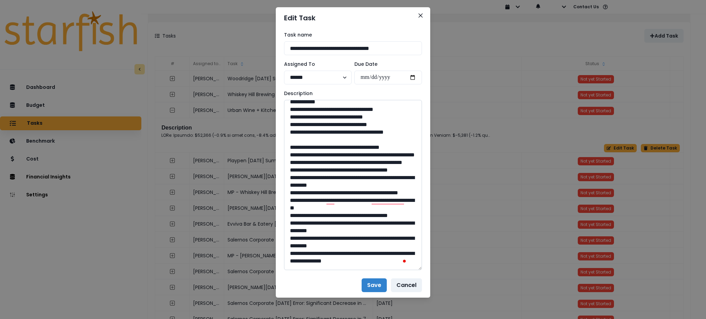
drag, startPoint x: 349, startPoint y: 178, endPoint x: 335, endPoint y: 178, distance: 13.8
click at [335, 178] on textarea "To enrich screen reader interactions, please activate Accessibility in Grammarl…" at bounding box center [353, 185] width 138 height 170
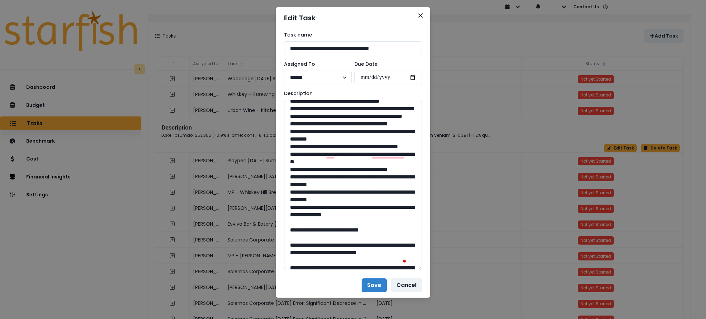
drag, startPoint x: 362, startPoint y: 184, endPoint x: 307, endPoint y: 177, distance: 54.9
click at [307, 177] on textarea "To enrich screen reader interactions, please activate Accessibility in Grammarl…" at bounding box center [353, 185] width 138 height 170
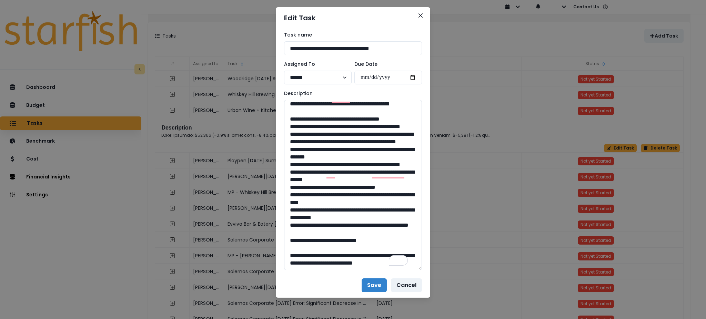
drag, startPoint x: 362, startPoint y: 202, endPoint x: 307, endPoint y: 194, distance: 55.9
click at [307, 194] on textarea "To enrich screen reader interactions, please activate Accessibility in Grammarl…" at bounding box center [353, 185] width 138 height 170
drag, startPoint x: 347, startPoint y: 231, endPoint x: 334, endPoint y: 234, distance: 13.1
click at [334, 234] on textarea "To enrich screen reader interactions, please activate Accessibility in Grammarl…" at bounding box center [353, 185] width 138 height 170
click at [419, 13] on icon "Close" at bounding box center [421, 15] width 4 height 4
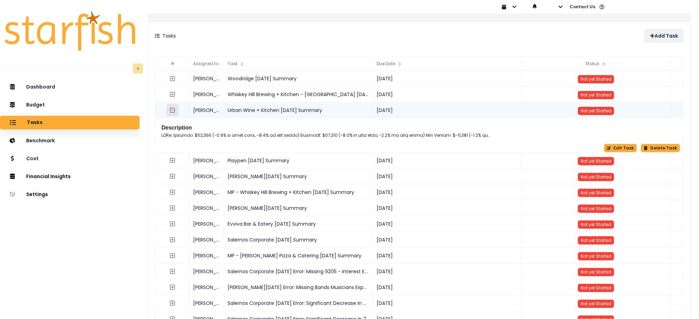
click at [174, 110] on icon "collasped outline" at bounding box center [172, 110] width 3 height 0
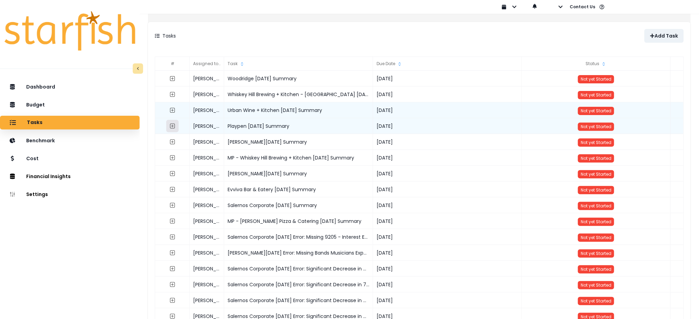
click at [176, 125] on icon "expand outline" at bounding box center [173, 126] width 6 height 6
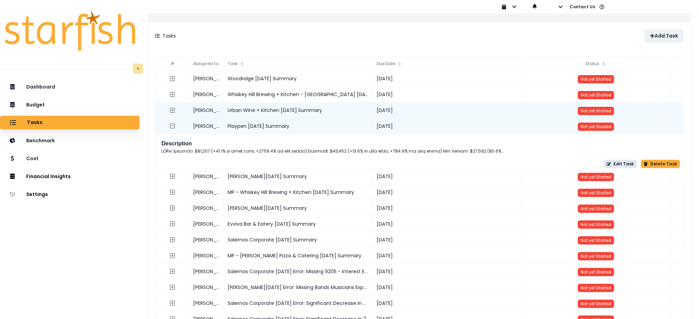
click at [621, 163] on button "Edit Task" at bounding box center [620, 164] width 33 height 8
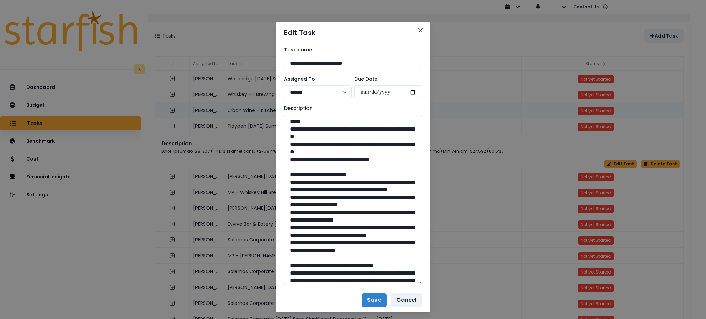
drag, startPoint x: 416, startPoint y: 138, endPoint x: 404, endPoint y: 290, distance: 151.9
click at [404, 285] on textarea at bounding box center [353, 200] width 138 height 170
drag, startPoint x: 396, startPoint y: 160, endPoint x: 267, endPoint y: 131, distance: 131.6
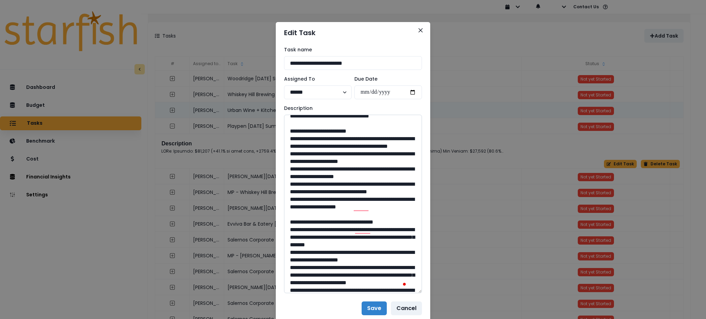
scroll to position [46, 0]
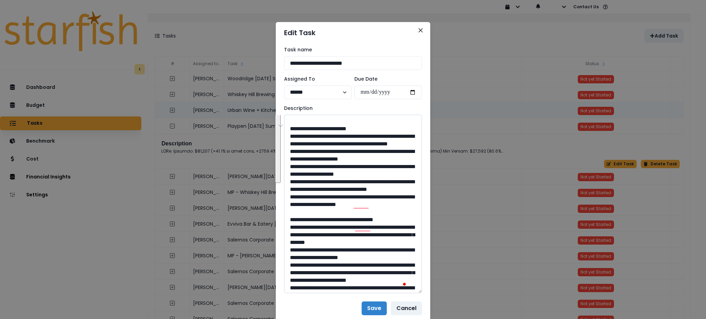
drag, startPoint x: 307, startPoint y: 241, endPoint x: 291, endPoint y: 136, distance: 106.7
click at [291, 136] on textarea "To enrich screen reader interactions, please activate Accessibility in Grammarl…" at bounding box center [353, 204] width 138 height 179
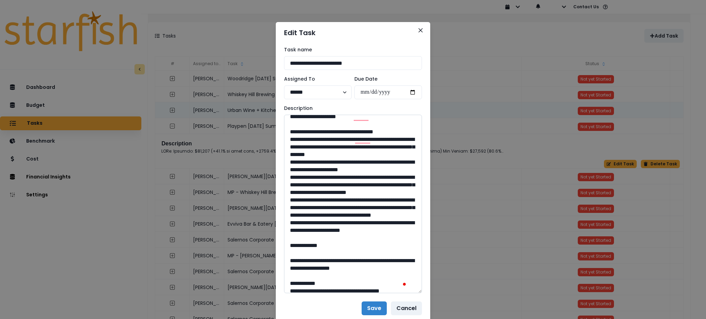
scroll to position [138, 0]
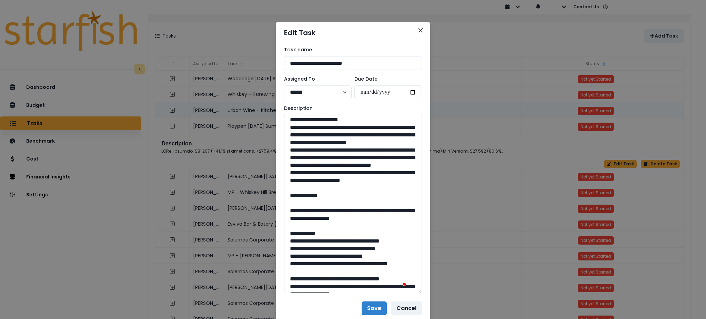
drag, startPoint x: 409, startPoint y: 246, endPoint x: 292, endPoint y: 126, distance: 167.8
click at [292, 126] on textarea "To enrich screen reader interactions, please activate Accessibility in Grammarl…" at bounding box center [353, 204] width 138 height 179
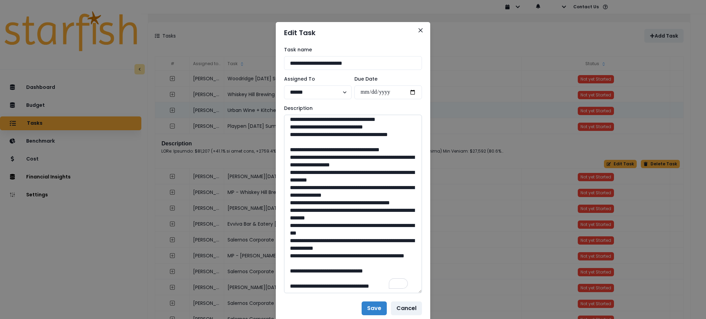
drag, startPoint x: 406, startPoint y: 151, endPoint x: 304, endPoint y: 140, distance: 101.9
click at [304, 140] on textarea "To enrich screen reader interactions, please activate Accessibility in Grammarl…" at bounding box center [353, 204] width 138 height 179
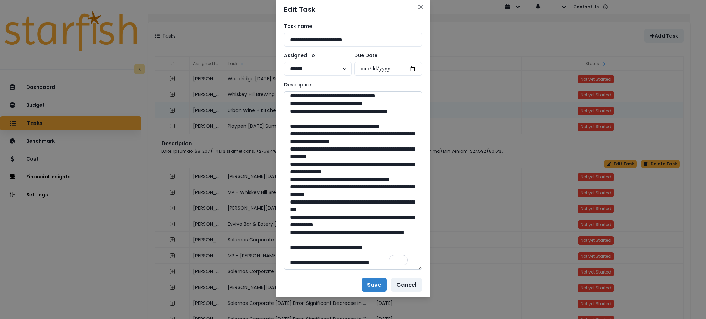
drag, startPoint x: 353, startPoint y: 248, endPoint x: 335, endPoint y: 248, distance: 18.6
click at [335, 248] on textarea "To enrich screen reader interactions, please activate Accessibility in Grammarl…" at bounding box center [353, 180] width 138 height 179
click at [407, 289] on button "Cancel" at bounding box center [406, 285] width 31 height 14
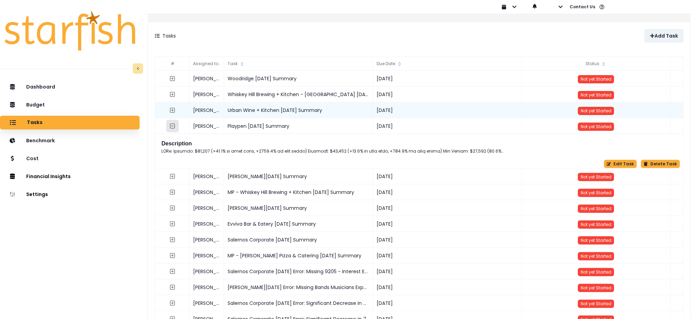
click at [175, 124] on icon "collasped outline" at bounding box center [172, 126] width 5 height 5
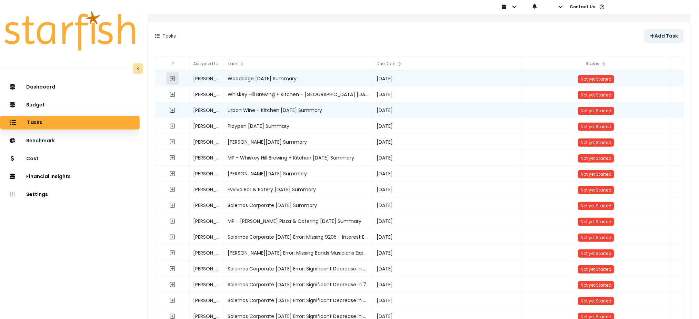
click at [176, 79] on icon "expand outline" at bounding box center [173, 79] width 6 height 6
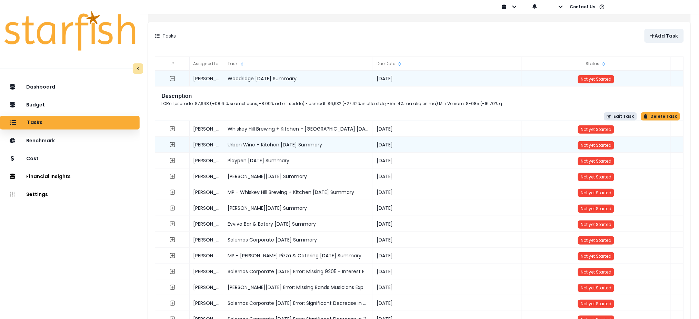
click at [614, 117] on button "Edit Task" at bounding box center [620, 116] width 33 height 8
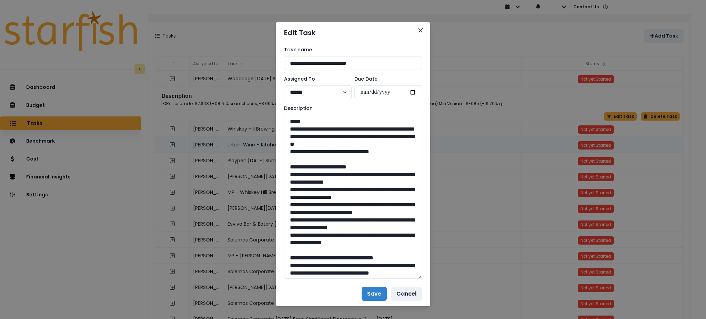
drag, startPoint x: 419, startPoint y: 138, endPoint x: 426, endPoint y: 296, distance: 158.1
click at [426, 282] on div "**********" at bounding box center [353, 162] width 155 height 238
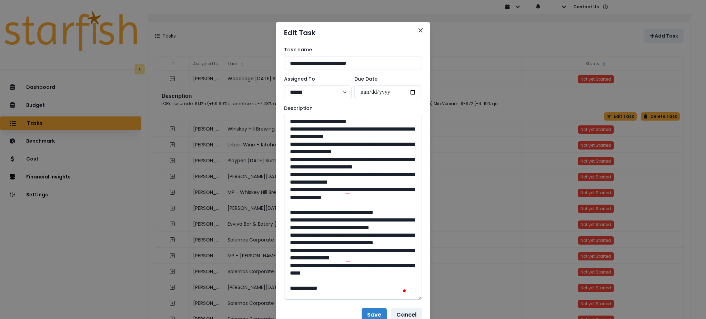
scroll to position [46, 0]
drag, startPoint x: 399, startPoint y: 213, endPoint x: 290, endPoint y: 137, distance: 132.5
click at [290, 137] on textarea "To enrich screen reader interactions, please activate Accessibility in Grammarl…" at bounding box center [353, 207] width 138 height 185
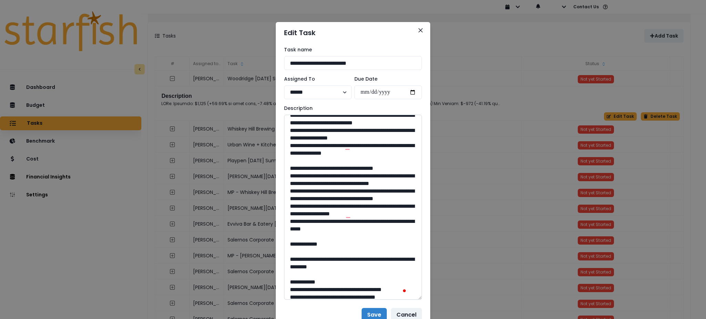
scroll to position [92, 0]
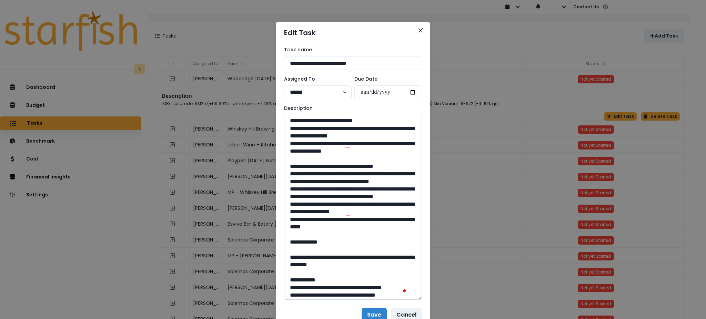
drag, startPoint x: 360, startPoint y: 258, endPoint x: 291, endPoint y: 185, distance: 100.0
click at [291, 185] on textarea "To enrich screen reader interactions, please activate Accessibility in Grammarl…" at bounding box center [353, 207] width 138 height 185
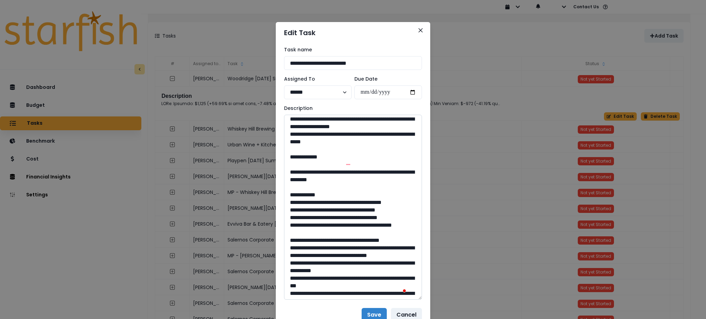
scroll to position [0, 0]
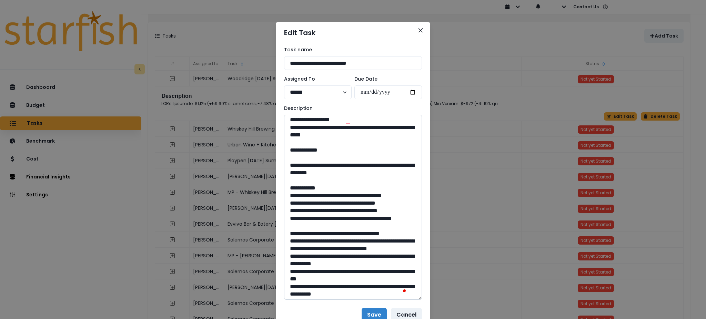
drag, startPoint x: 378, startPoint y: 201, endPoint x: 305, endPoint y: 196, distance: 72.9
click at [305, 196] on textarea "To enrich screen reader interactions, please activate Accessibility in Grammarl…" at bounding box center [353, 207] width 138 height 185
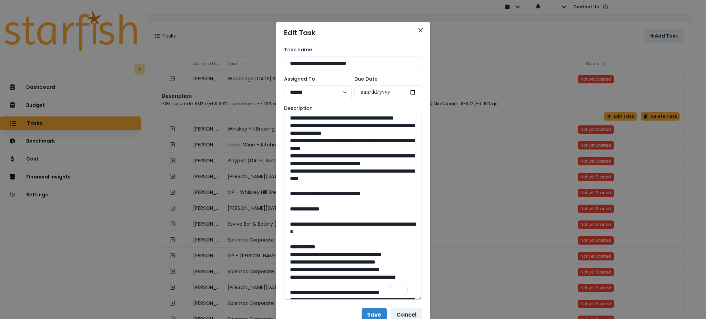
drag, startPoint x: 349, startPoint y: 269, endPoint x: 336, endPoint y: 271, distance: 13.5
click at [336, 271] on textarea "To enrich screen reader interactions, please activate Accessibility in Grammarl…" at bounding box center [353, 207] width 138 height 185
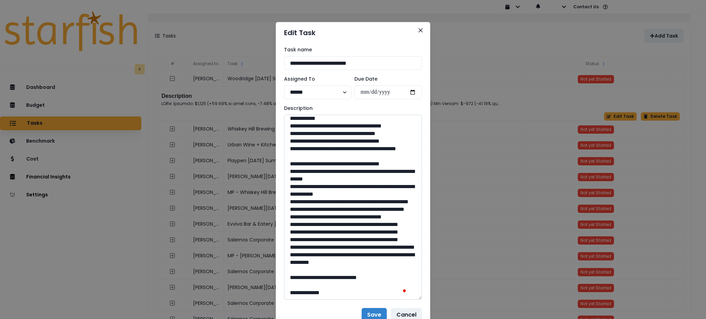
drag, startPoint x: 350, startPoint y: 169, endPoint x: 307, endPoint y: 160, distance: 44.4
click at [307, 160] on textarea "To enrich screen reader interactions, please activate Accessibility in Grammarl…" at bounding box center [353, 207] width 138 height 185
drag, startPoint x: 347, startPoint y: 278, endPoint x: 336, endPoint y: 278, distance: 11.4
click at [336, 278] on textarea "To enrich screen reader interactions, please activate Accessibility in Grammarl…" at bounding box center [353, 207] width 138 height 185
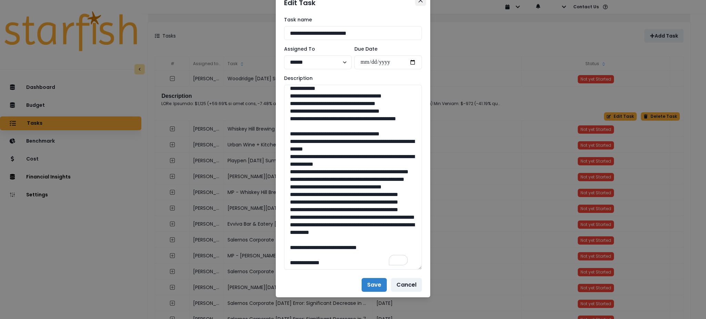
click at [415, 2] on button "Close" at bounding box center [420, 0] width 11 height 11
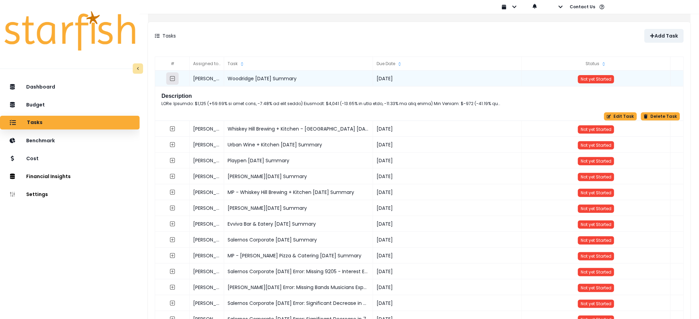
click at [179, 74] on button "button" at bounding box center [173, 78] width 12 height 12
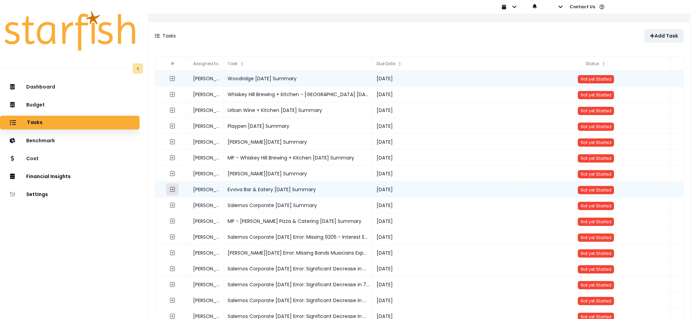
click at [176, 188] on icon "expand outline" at bounding box center [173, 190] width 6 height 6
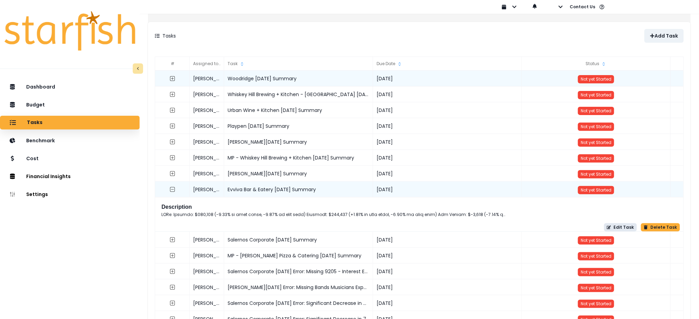
click at [617, 227] on button "Edit Task" at bounding box center [620, 228] width 33 height 8
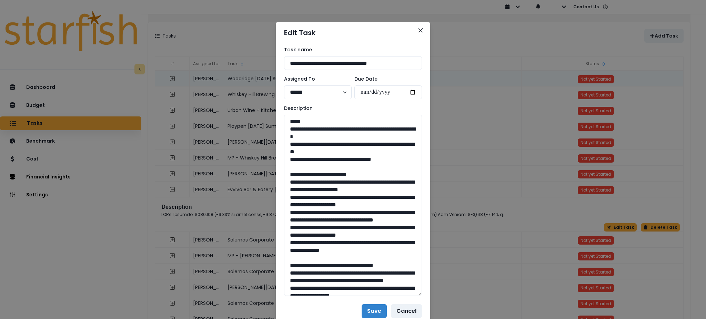
drag, startPoint x: 417, startPoint y: 137, endPoint x: 419, endPoint y: 291, distance: 154.5
click at [419, 291] on div "**********" at bounding box center [353, 171] width 155 height 256
drag, startPoint x: 404, startPoint y: 160, endPoint x: 273, endPoint y: 128, distance: 135.4
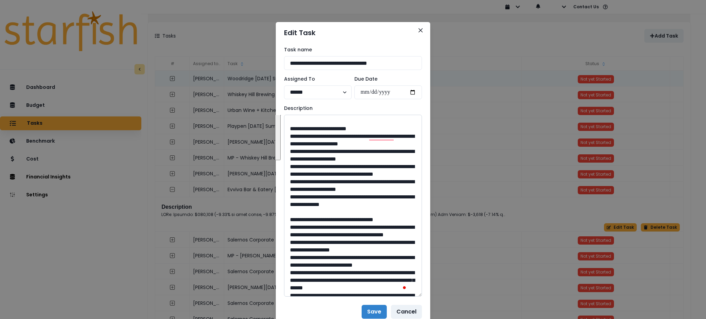
drag, startPoint x: 397, startPoint y: 221, endPoint x: 293, endPoint y: 135, distance: 135.6
click at [293, 135] on textarea "To enrich screen reader interactions, please activate Accessibility in Grammarl…" at bounding box center [353, 206] width 138 height 182
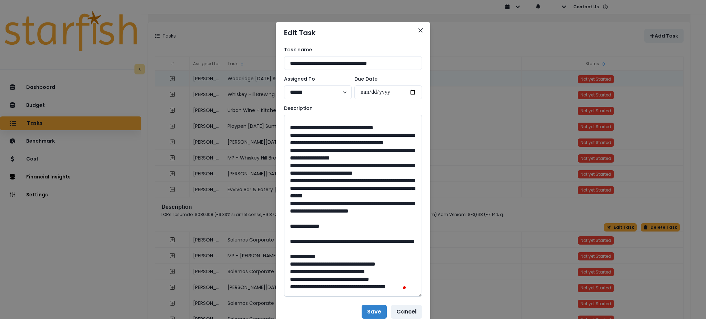
drag, startPoint x: 303, startPoint y: 255, endPoint x: 291, endPoint y: 150, distance: 105.5
click at [291, 150] on textarea "To enrich screen reader interactions, please activate Accessibility in Grammarl…" at bounding box center [353, 206] width 138 height 182
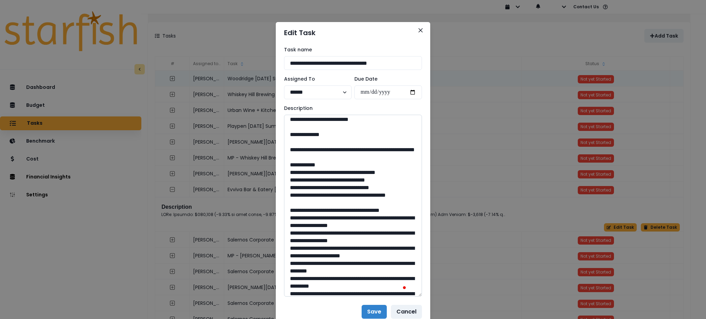
drag, startPoint x: 346, startPoint y: 203, endPoint x: 305, endPoint y: 191, distance: 42.7
click at [305, 191] on textarea "To enrich screen reader interactions, please activate Accessibility in Grammarl…" at bounding box center [353, 206] width 138 height 182
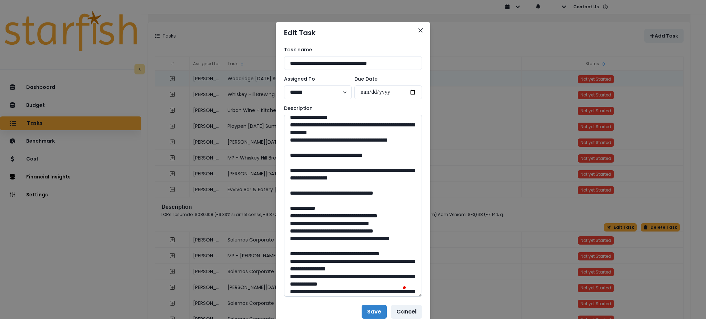
drag, startPoint x: 354, startPoint y: 245, endPoint x: 334, endPoint y: 247, distance: 19.8
click at [334, 247] on textarea "To enrich screen reader interactions, please activate Accessibility in Grammarl…" at bounding box center [353, 206] width 138 height 182
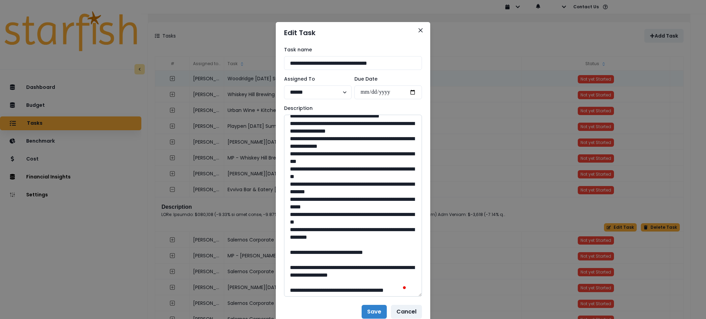
drag, startPoint x: 400, startPoint y: 147, endPoint x: 307, endPoint y: 147, distance: 93.5
click at [307, 147] on textarea "To enrich screen reader interactions, please activate Accessibility in Grammarl…" at bounding box center [353, 206] width 138 height 182
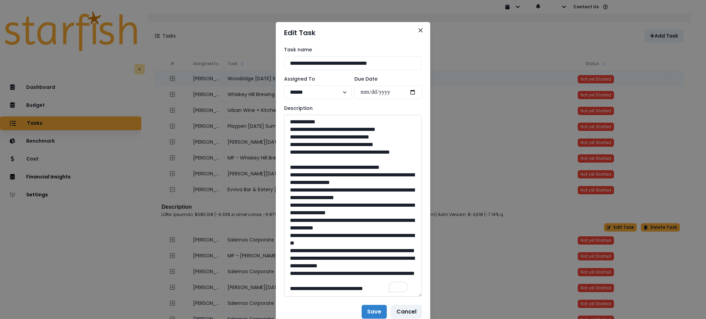
drag, startPoint x: 354, startPoint y: 175, endPoint x: 334, endPoint y: 176, distance: 20.1
click at [334, 176] on textarea "To enrich screen reader interactions, please activate Accessibility in Grammarl…" at bounding box center [353, 206] width 138 height 182
drag, startPoint x: 316, startPoint y: 225, endPoint x: 306, endPoint y: 213, distance: 15.9
click at [306, 213] on textarea "To enrich screen reader interactions, please activate Accessibility in Grammarl…" at bounding box center [353, 206] width 138 height 182
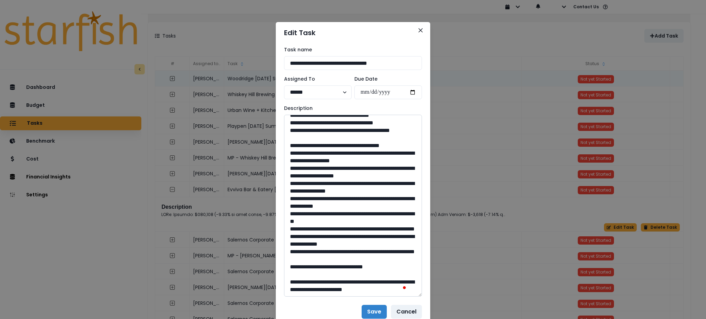
click at [349, 259] on textarea "To enrich screen reader interactions, please activate Accessibility in Grammarl…" at bounding box center [353, 206] width 138 height 182
drag, startPoint x: 353, startPoint y: 261, endPoint x: 336, endPoint y: 257, distance: 17.1
click at [336, 257] on textarea "To enrich screen reader interactions, please activate Accessibility in Grammarl…" at bounding box center [353, 206] width 138 height 182
click at [421, 28] on button "Close" at bounding box center [420, 30] width 11 height 11
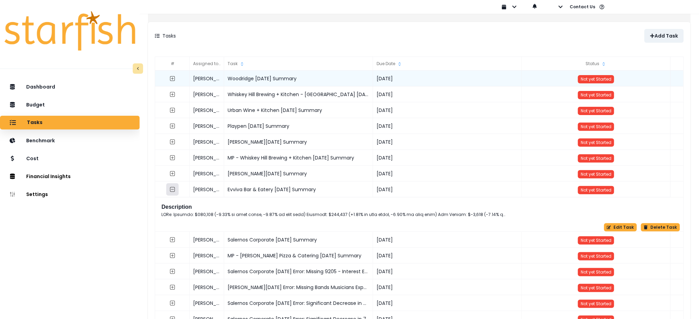
click at [176, 189] on icon "collasped outline" at bounding box center [173, 190] width 6 height 6
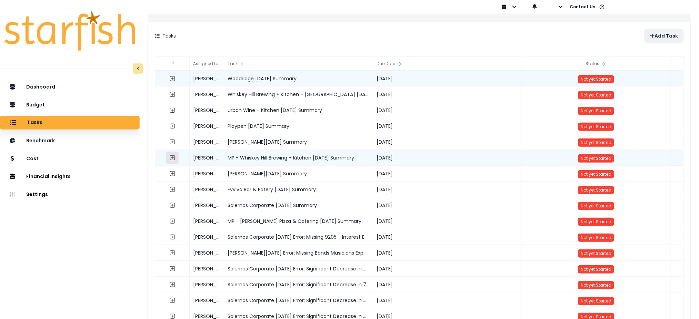
click at [176, 157] on icon "expand outline" at bounding box center [173, 158] width 6 height 6
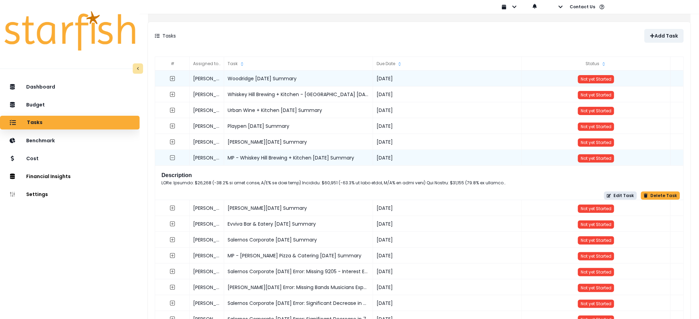
click at [618, 199] on button "Edit Task" at bounding box center [620, 196] width 33 height 8
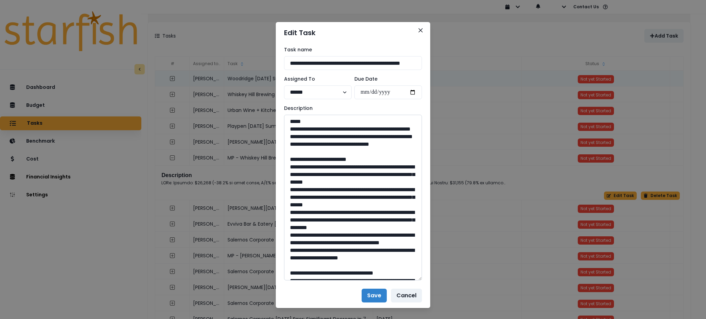
drag, startPoint x: 417, startPoint y: 140, endPoint x: 411, endPoint y: 288, distance: 147.4
click at [411, 281] on textarea at bounding box center [353, 198] width 138 height 166
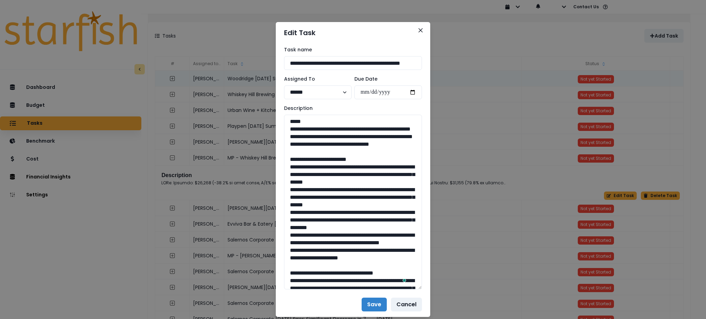
drag, startPoint x: 401, startPoint y: 161, endPoint x: 252, endPoint y: 130, distance: 151.9
click at [342, 216] on textarea "To enrich screen reader interactions, please activate Accessibility in Grammarl…" at bounding box center [353, 202] width 138 height 175
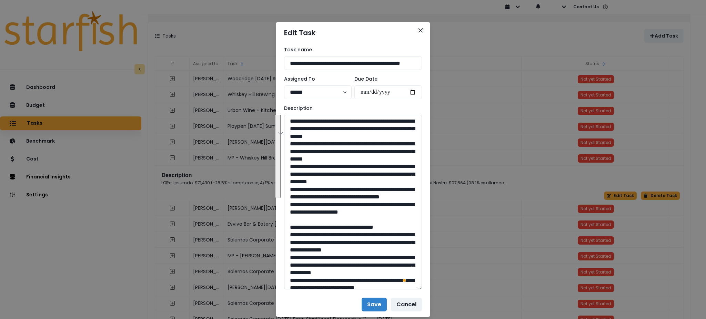
drag, startPoint x: 305, startPoint y: 257, endPoint x: 290, endPoint y: 138, distance: 119.9
click at [290, 138] on textarea "To enrich screen reader interactions, please activate Accessibility in Grammarl…" at bounding box center [353, 202] width 138 height 175
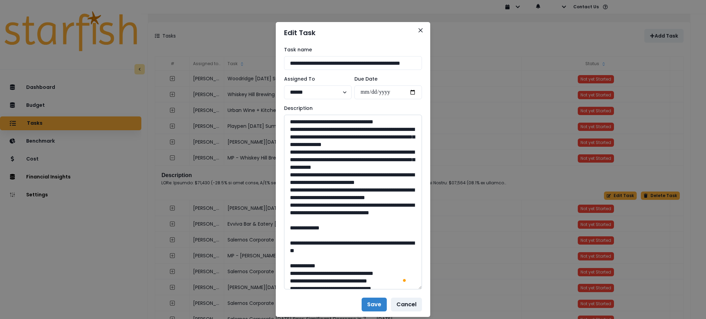
scroll to position [181, 0]
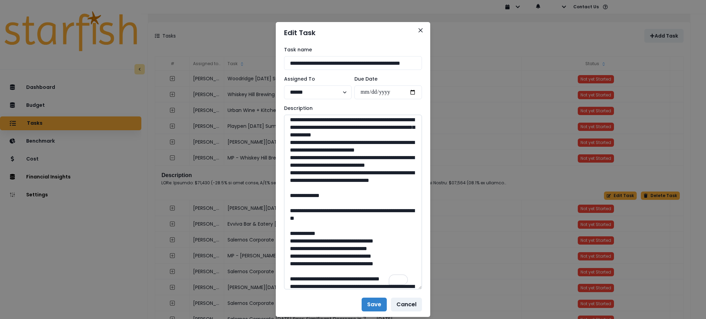
drag, startPoint x: 352, startPoint y: 266, endPoint x: 293, endPoint y: 140, distance: 139.6
click at [293, 140] on textarea "To enrich screen reader interactions, please activate Accessibility in Grammarl…" at bounding box center [353, 202] width 138 height 175
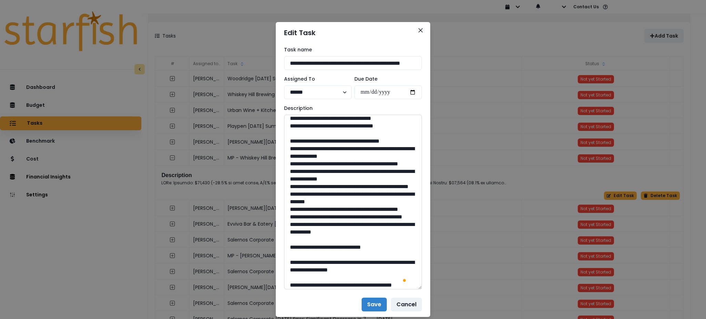
drag, startPoint x: 366, startPoint y: 164, endPoint x: 306, endPoint y: 158, distance: 60.7
click at [306, 158] on textarea "To enrich screen reader interactions, please activate Accessibility in Grammarl…" at bounding box center [353, 202] width 138 height 175
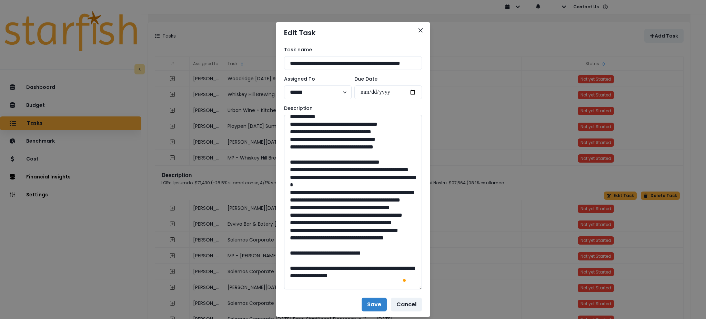
drag, startPoint x: 353, startPoint y: 185, endPoint x: 335, endPoint y: 185, distance: 17.9
click at [335, 185] on textarea "To enrich screen reader interactions, please activate Accessibility in Grammarl…" at bounding box center [353, 202] width 138 height 175
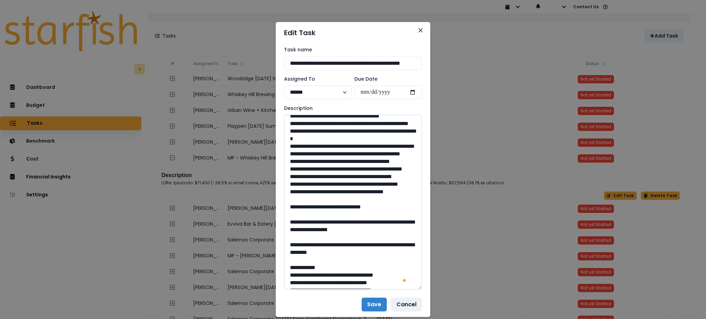
drag, startPoint x: 319, startPoint y: 185, endPoint x: 306, endPoint y: 179, distance: 14.4
click at [306, 179] on textarea "To enrich screen reader interactions, please activate Accessibility in Grammarl…" at bounding box center [353, 202] width 138 height 175
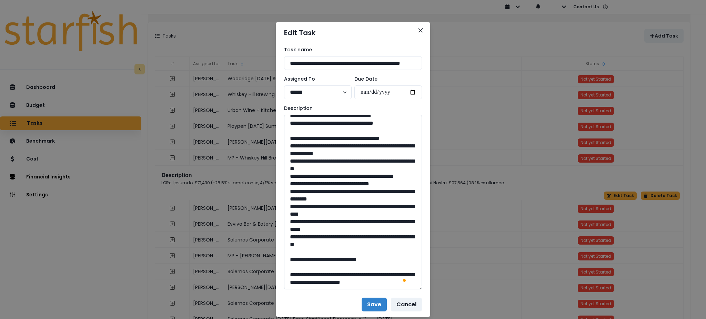
drag, startPoint x: 353, startPoint y: 220, endPoint x: 334, endPoint y: 222, distance: 19.4
click at [334, 222] on textarea "To enrich screen reader interactions, please activate Accessibility in Grammarl…" at bounding box center [353, 202] width 138 height 175
drag, startPoint x: 366, startPoint y: 129, endPoint x: 306, endPoint y: 123, distance: 59.6
click at [306, 123] on textarea "To enrich screen reader interactions, please activate Accessibility in Grammarl…" at bounding box center [353, 202] width 138 height 175
drag, startPoint x: 348, startPoint y: 251, endPoint x: 336, endPoint y: 254, distance: 13.1
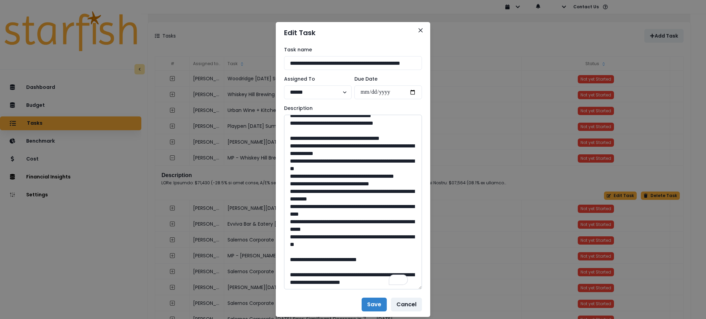
click at [336, 254] on textarea "To enrich screen reader interactions, please activate Accessibility in Grammarl…" at bounding box center [353, 202] width 138 height 175
click at [419, 29] on icon "Close" at bounding box center [421, 30] width 4 height 4
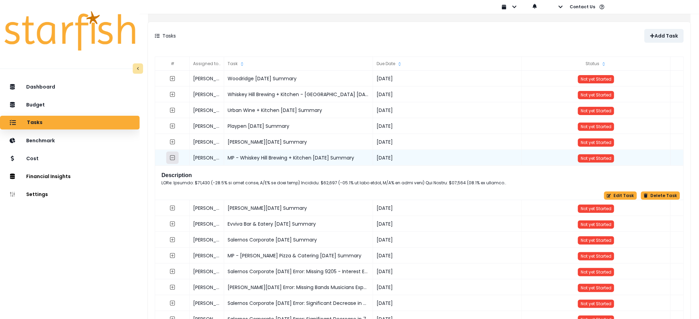
click at [176, 159] on icon "collasped outline" at bounding box center [173, 158] width 6 height 6
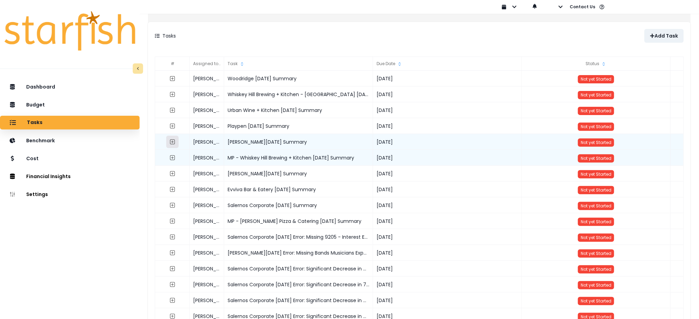
click at [176, 145] on icon "expand outline" at bounding box center [173, 142] width 6 height 6
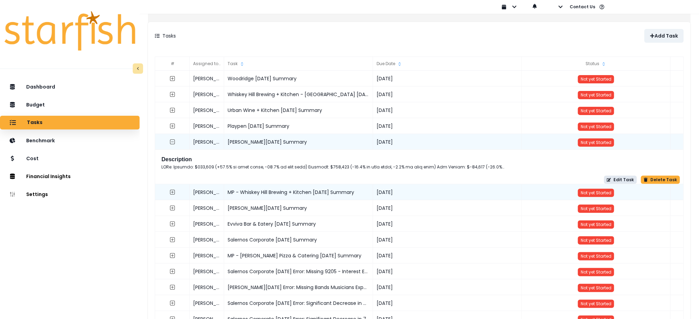
click at [614, 182] on button "Edit Task" at bounding box center [620, 180] width 33 height 8
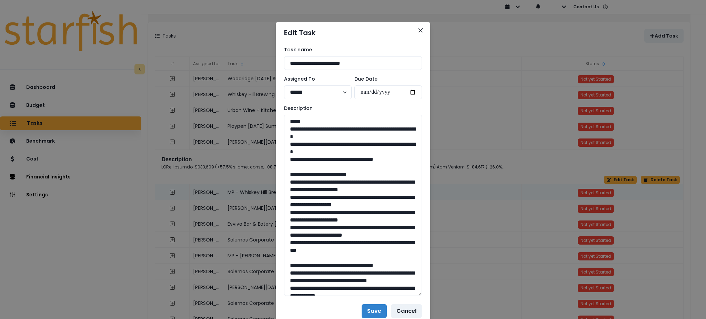
drag, startPoint x: 419, startPoint y: 140, endPoint x: 420, endPoint y: 294, distance: 154.2
click at [420, 294] on div "**********" at bounding box center [353, 171] width 155 height 256
drag, startPoint x: 279, startPoint y: 138, endPoint x: 271, endPoint y: 131, distance: 11.0
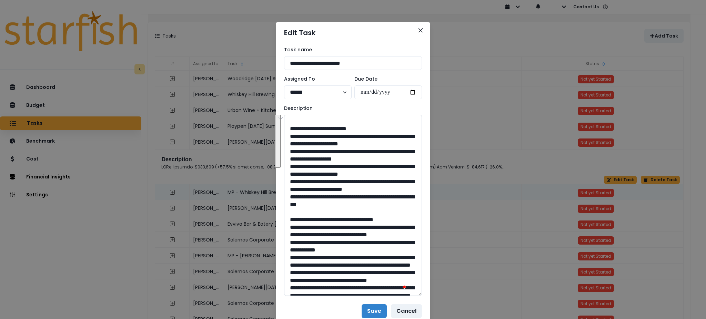
drag, startPoint x: 356, startPoint y: 227, endPoint x: 290, endPoint y: 137, distance: 111.3
click at [290, 137] on textarea "To enrich screen reader interactions, please activate Accessibility in Grammarl…" at bounding box center [353, 205] width 138 height 181
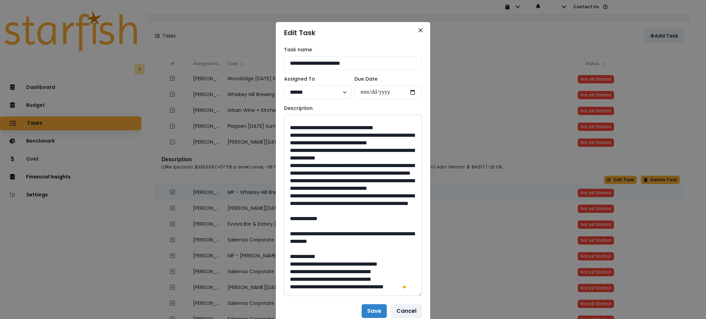
drag, startPoint x: 392, startPoint y: 259, endPoint x: 291, endPoint y: 158, distance: 142.9
click at [291, 158] on textarea "To enrich screen reader interactions, please activate Accessibility in Grammarl…" at bounding box center [353, 205] width 138 height 181
type textarea "**********"
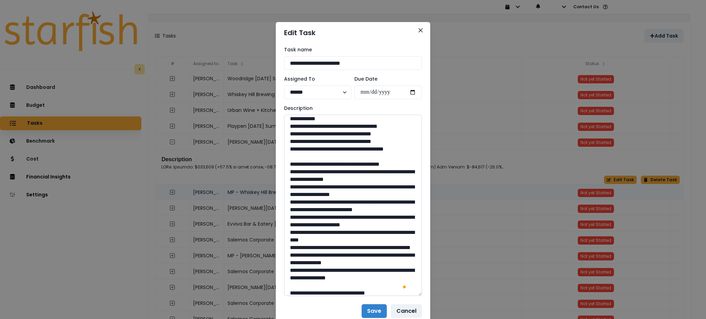
drag, startPoint x: 373, startPoint y: 156, endPoint x: 305, endPoint y: 148, distance: 68.4
click at [305, 148] on textarea "To enrich screen reader interactions, please activate Accessibility in Grammarl…" at bounding box center [353, 205] width 138 height 181
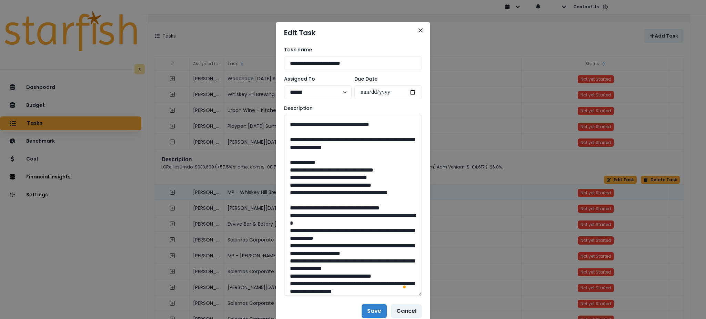
drag, startPoint x: 355, startPoint y: 209, endPoint x: 336, endPoint y: 209, distance: 19.3
click at [336, 209] on textarea "To enrich screen reader interactions, please activate Accessibility in Grammarl…" at bounding box center [353, 205] width 138 height 181
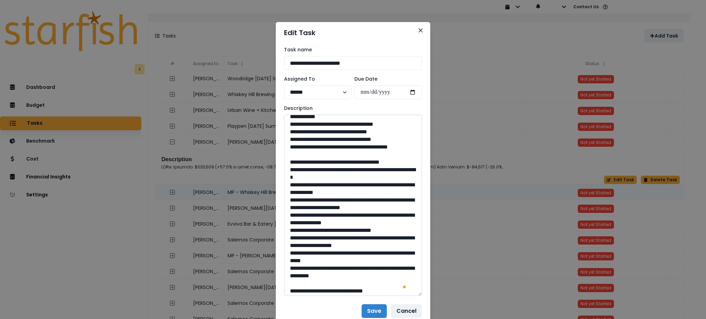
drag, startPoint x: 403, startPoint y: 200, endPoint x: 307, endPoint y: 196, distance: 96.0
click at [307, 196] on textarea "To enrich screen reader interactions, please activate Accessibility in Grammarl…" at bounding box center [353, 205] width 138 height 181
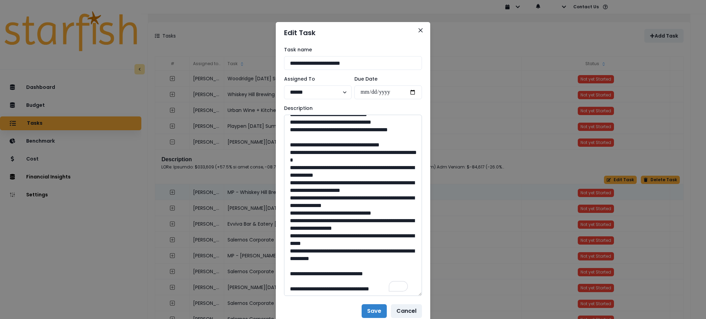
drag, startPoint x: 353, startPoint y: 273, endPoint x: 335, endPoint y: 276, distance: 17.5
click at [335, 276] on textarea "To enrich screen reader interactions, please activate Accessibility in Grammarl…" at bounding box center [353, 205] width 138 height 181
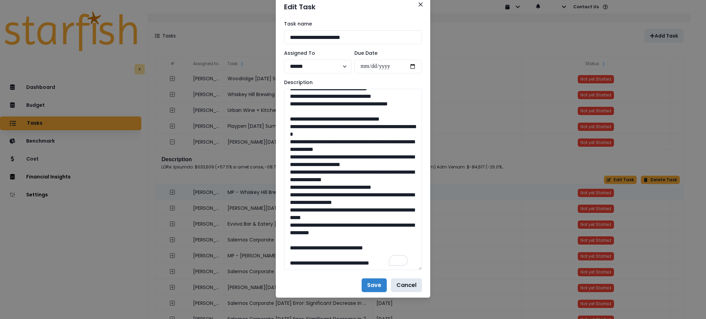
click at [406, 286] on button "Cancel" at bounding box center [406, 286] width 31 height 14
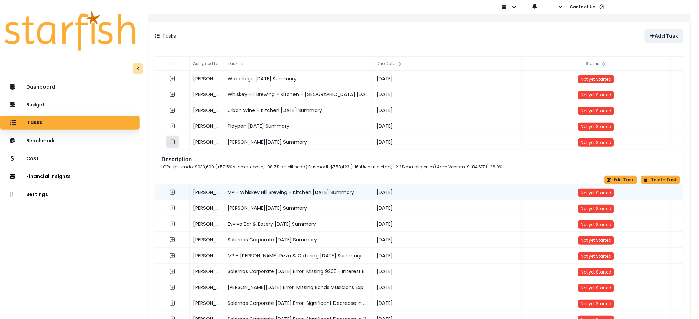
click at [176, 143] on icon "collasped outline" at bounding box center [173, 142] width 6 height 6
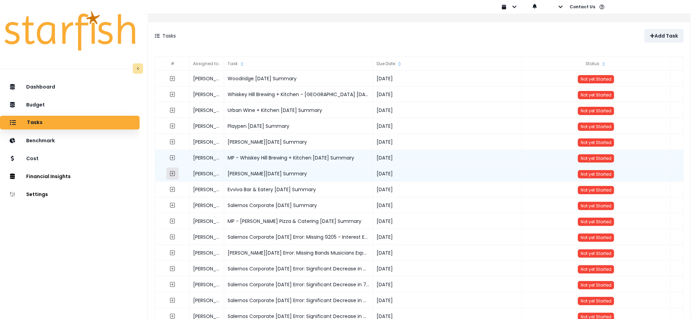
click at [176, 175] on icon "expand outline" at bounding box center [173, 174] width 6 height 6
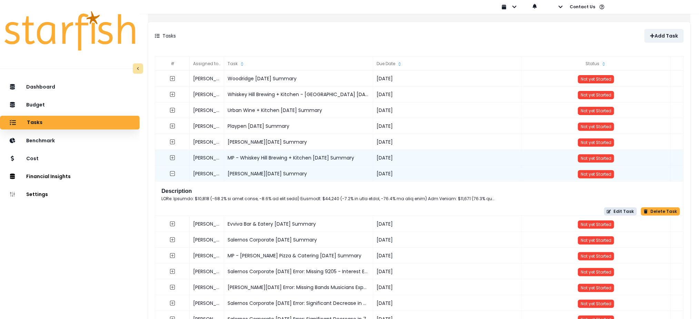
click at [609, 210] on icon "button" at bounding box center [609, 212] width 4 height 4
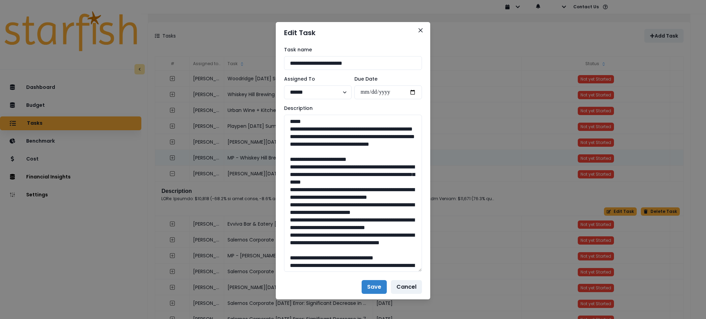
drag, startPoint x: 417, startPoint y: 140, endPoint x: 428, endPoint y: 278, distance: 138.8
click at [428, 278] on div "**********" at bounding box center [353, 159] width 706 height 319
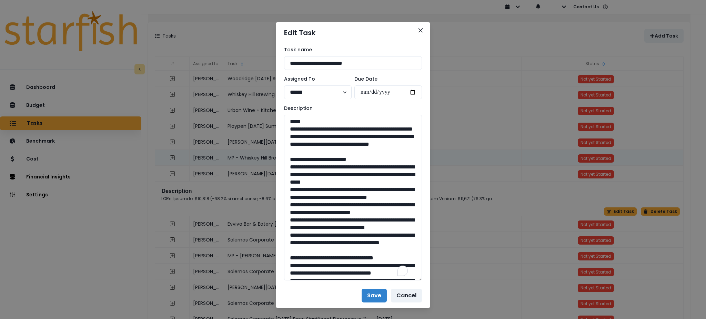
drag, startPoint x: 400, startPoint y: 162, endPoint x: 266, endPoint y: 132, distance: 137.4
click at [341, 194] on textarea "To enrich screen reader interactions, please activate Accessibility in Grammarl…" at bounding box center [353, 198] width 138 height 166
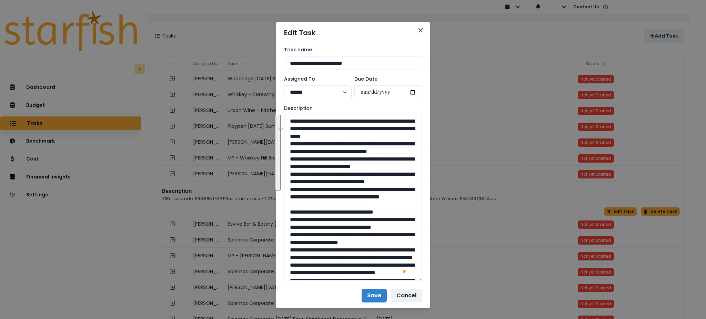
drag, startPoint x: 357, startPoint y: 251, endPoint x: 291, endPoint y: 139, distance: 129.9
click at [291, 139] on textarea "To enrich screen reader interactions, please activate Accessibility in Grammarl…" at bounding box center [353, 198] width 138 height 166
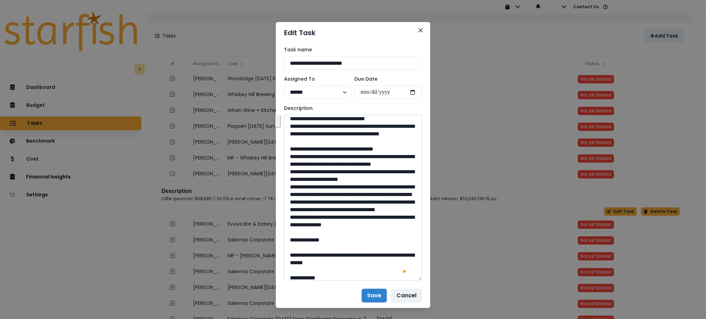
scroll to position [133, 0]
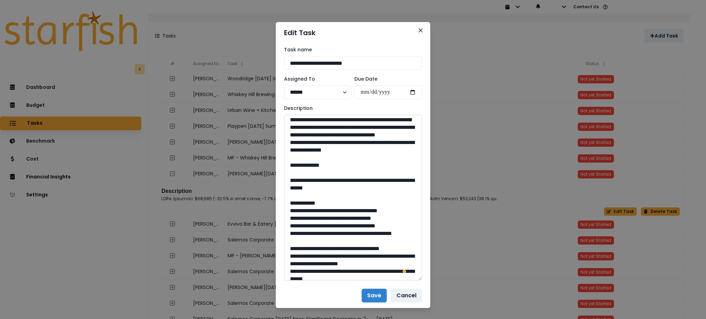
drag, startPoint x: 380, startPoint y: 234, endPoint x: 291, endPoint y: 136, distance: 132.6
click at [291, 136] on textarea "To enrich screen reader interactions, please activate Accessibility in Grammarl…" at bounding box center [353, 198] width 138 height 166
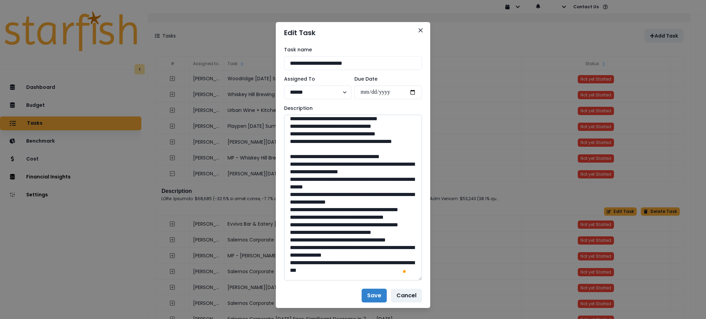
drag, startPoint x: 372, startPoint y: 179, endPoint x: 305, endPoint y: 173, distance: 67.6
click at [305, 173] on textarea "To enrich screen reader interactions, please activate Accessibility in Grammarl…" at bounding box center [353, 198] width 138 height 166
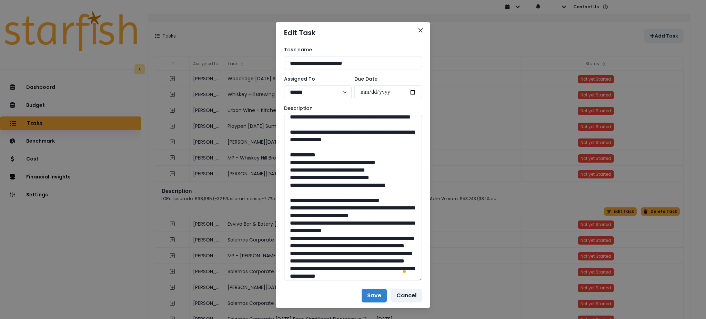
drag, startPoint x: 354, startPoint y: 239, endPoint x: 335, endPoint y: 239, distance: 18.6
click at [335, 239] on textarea "To enrich screen reader interactions, please activate Accessibility in Grammarl…" at bounding box center [353, 198] width 138 height 166
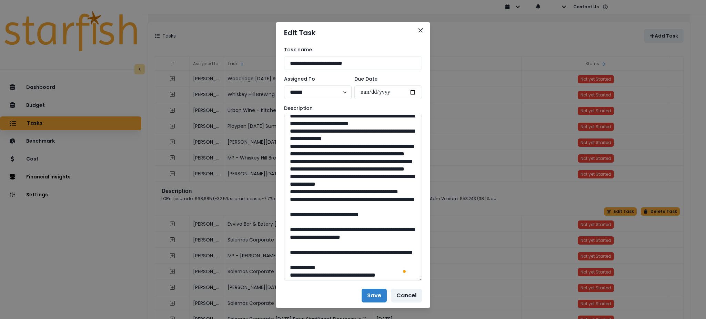
drag, startPoint x: 390, startPoint y: 191, endPoint x: 307, endPoint y: 187, distance: 83.3
click at [307, 187] on textarea "To enrich screen reader interactions, please activate Accessibility in Grammarl…" at bounding box center [353, 198] width 138 height 166
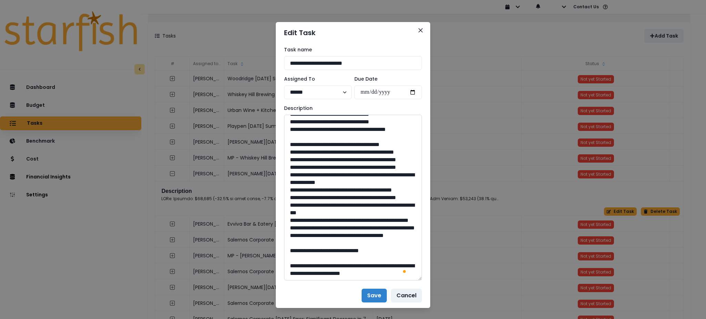
drag, startPoint x: 348, startPoint y: 196, endPoint x: 335, endPoint y: 198, distance: 12.9
click at [335, 198] on textarea "To enrich screen reader interactions, please activate Accessibility in Grammarl…" at bounding box center [353, 198] width 138 height 166
drag, startPoint x: 338, startPoint y: 157, endPoint x: 307, endPoint y: 151, distance: 32.0
click at [307, 151] on textarea "To enrich screen reader interactions, please activate Accessibility in Grammarl…" at bounding box center [353, 198] width 138 height 166
drag, startPoint x: 348, startPoint y: 242, endPoint x: 334, endPoint y: 246, distance: 14.8
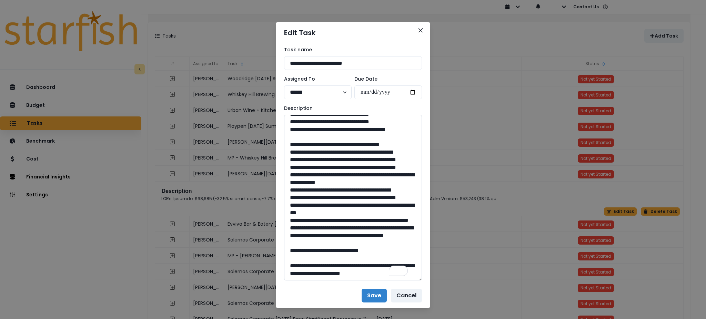
click at [334, 246] on textarea "To enrich screen reader interactions, please activate Accessibility in Grammarl…" at bounding box center [353, 198] width 138 height 166
click at [420, 30] on button "Close" at bounding box center [420, 30] width 11 height 11
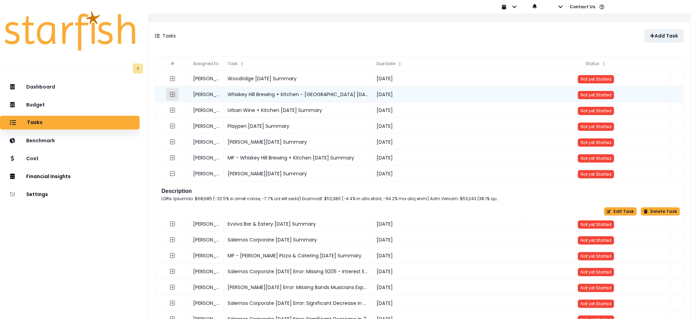
click at [176, 95] on icon "expand outline" at bounding box center [173, 95] width 6 height 6
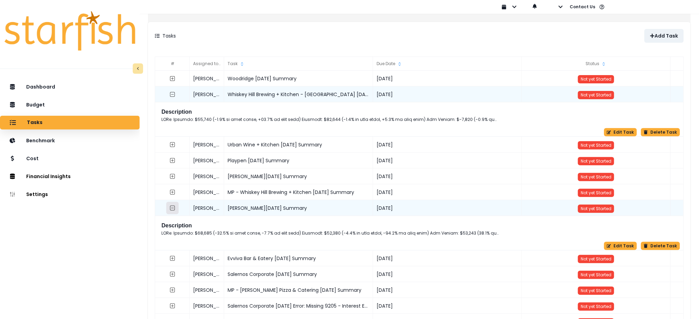
click at [176, 209] on icon "collasped outline" at bounding box center [173, 209] width 6 height 6
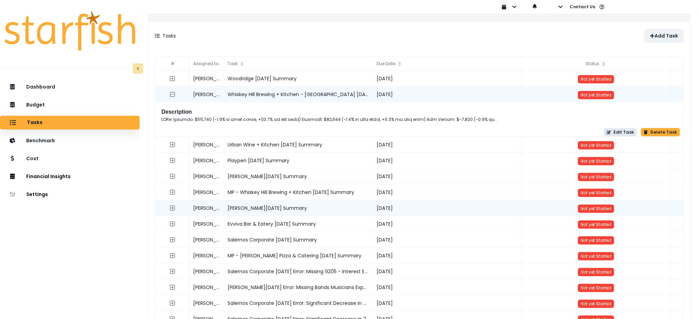
click at [620, 130] on button "Edit Task" at bounding box center [620, 132] width 33 height 8
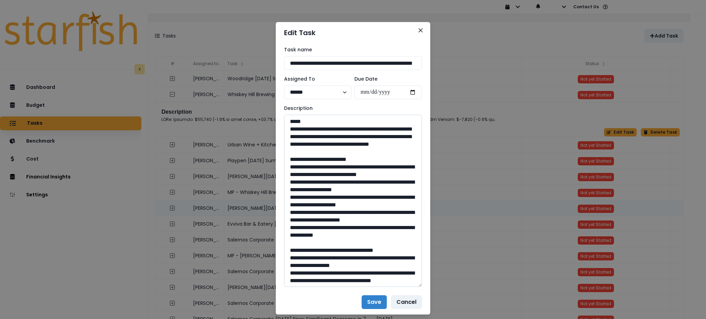
drag, startPoint x: 418, startPoint y: 138, endPoint x: 417, endPoint y: 282, distance: 144.5
click at [417, 282] on textarea at bounding box center [353, 201] width 138 height 172
drag, startPoint x: 247, startPoint y: 140, endPoint x: 250, endPoint y: 130, distance: 10.8
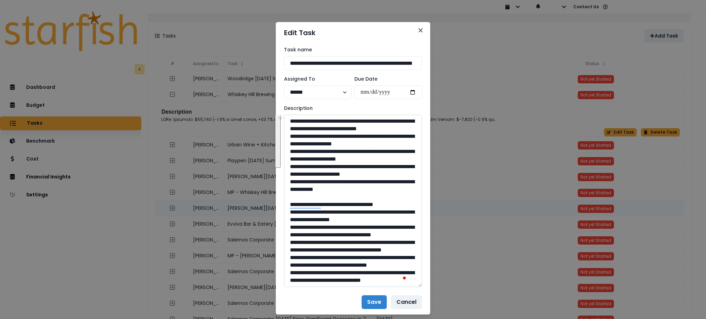
drag, startPoint x: 370, startPoint y: 226, endPoint x: 291, endPoint y: 138, distance: 118.5
click at [291, 138] on textarea "To enrich screen reader interactions, please activate Accessibility in Grammarl…" at bounding box center [353, 201] width 138 height 172
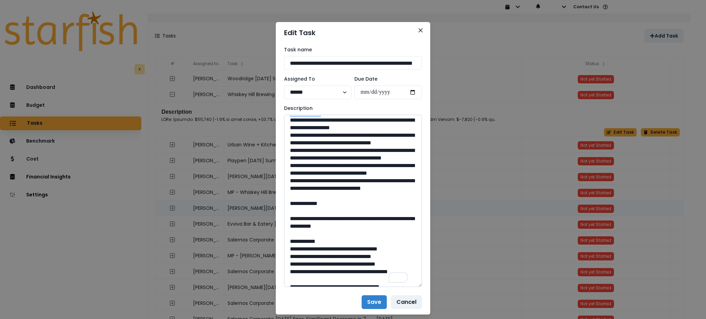
drag, startPoint x: 338, startPoint y: 257, endPoint x: 290, endPoint y: 158, distance: 109.4
click at [290, 158] on textarea "To enrich screen reader interactions, please activate Accessibility in Grammarl…" at bounding box center [353, 201] width 138 height 172
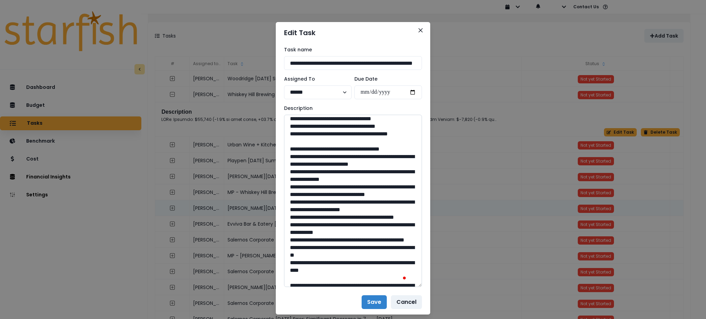
drag, startPoint x: 394, startPoint y: 160, endPoint x: 306, endPoint y: 148, distance: 88.1
click at [306, 148] on textarea "To enrich screen reader interactions, please activate Accessibility in Grammarl…" at bounding box center [353, 201] width 138 height 172
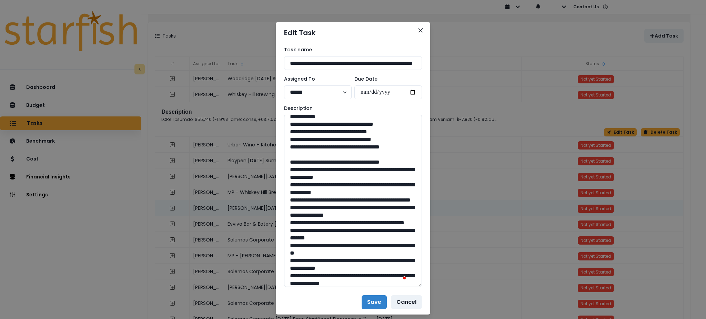
drag, startPoint x: 353, startPoint y: 175, endPoint x: 335, endPoint y: 178, distance: 18.1
click at [335, 178] on textarea "To enrich screen reader interactions, please activate Accessibility in Grammarl…" at bounding box center [353, 201] width 138 height 172
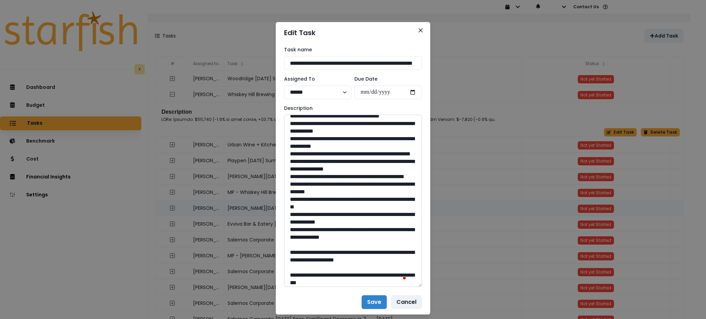
drag, startPoint x: 346, startPoint y: 195, endPoint x: 306, endPoint y: 187, distance: 40.6
click at [306, 187] on textarea "To enrich screen reader interactions, please activate Accessibility in Grammarl…" at bounding box center [353, 201] width 138 height 172
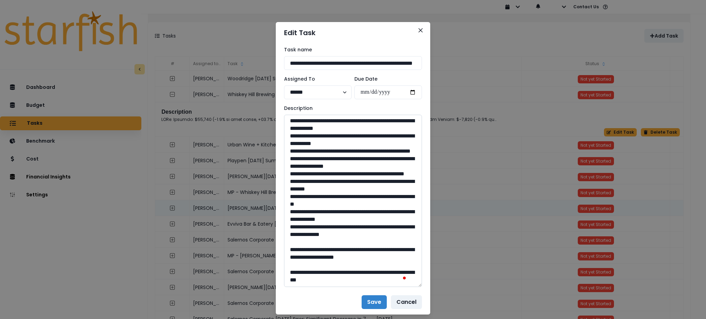
drag, startPoint x: 352, startPoint y: 250, endPoint x: 335, endPoint y: 251, distance: 16.6
click at [335, 251] on textarea "To enrich screen reader interactions, please activate Accessibility in Grammarl…" at bounding box center [353, 201] width 138 height 172
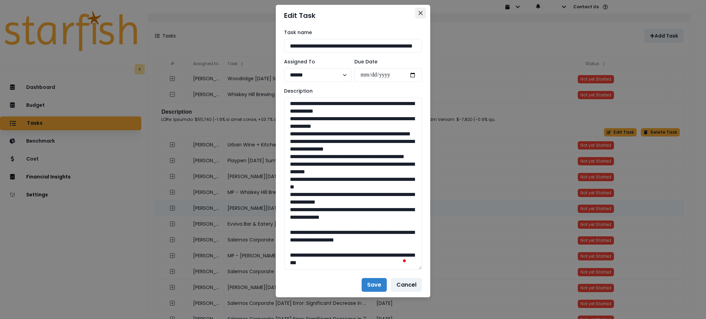
click at [422, 10] on button "Close" at bounding box center [420, 13] width 11 height 11
